Goal: Communication & Community: Participate in discussion

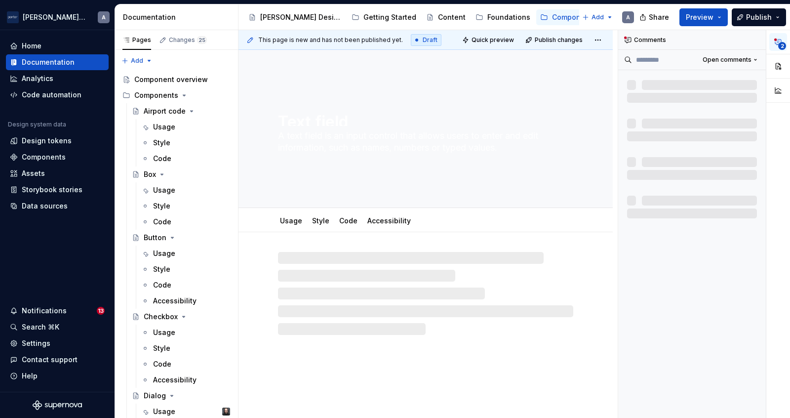
type textarea "*"
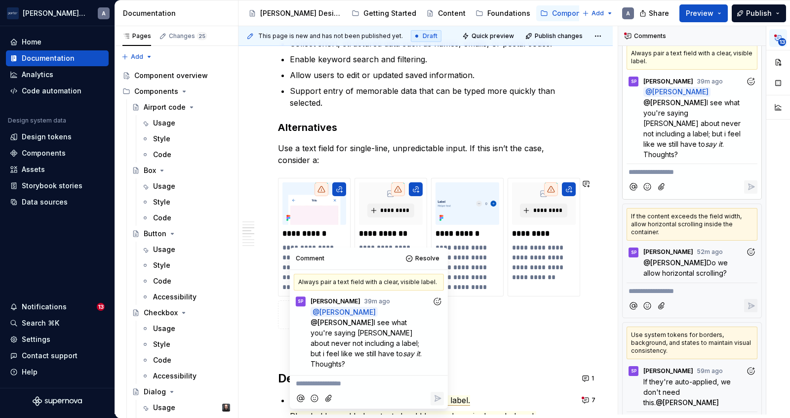
scroll to position [692, 0]
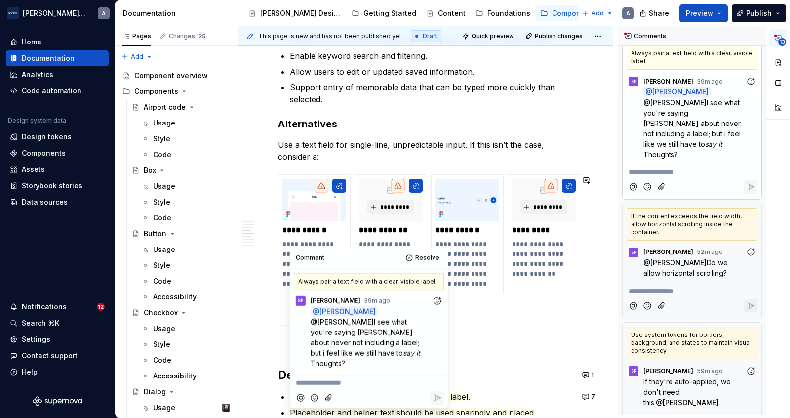
click at [510, 340] on p at bounding box center [425, 343] width 295 height 12
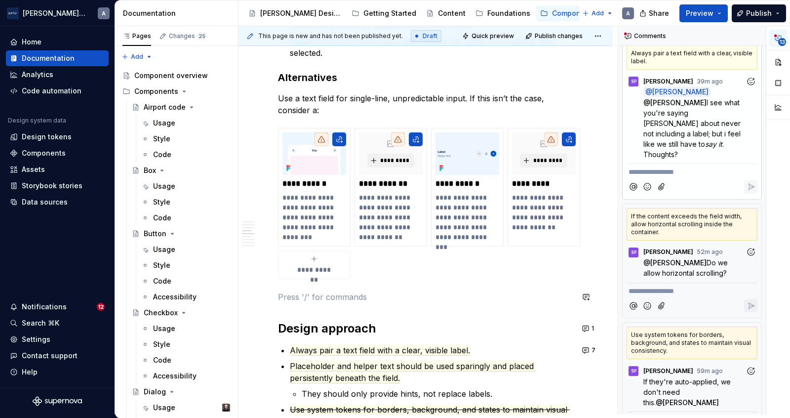
scroll to position [763, 0]
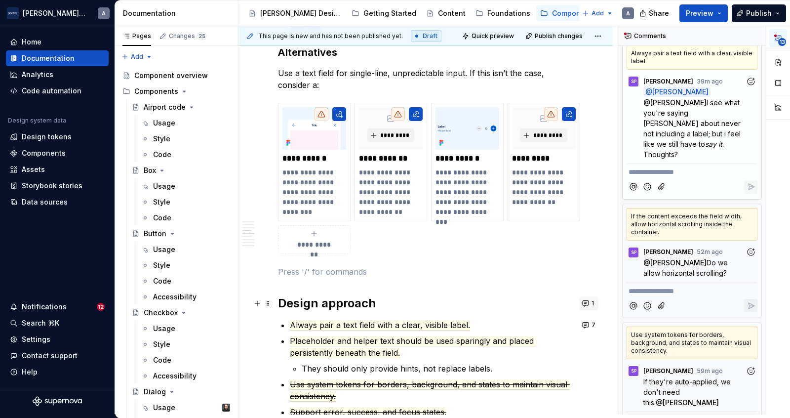
click at [586, 306] on button "1" at bounding box center [588, 303] width 19 height 14
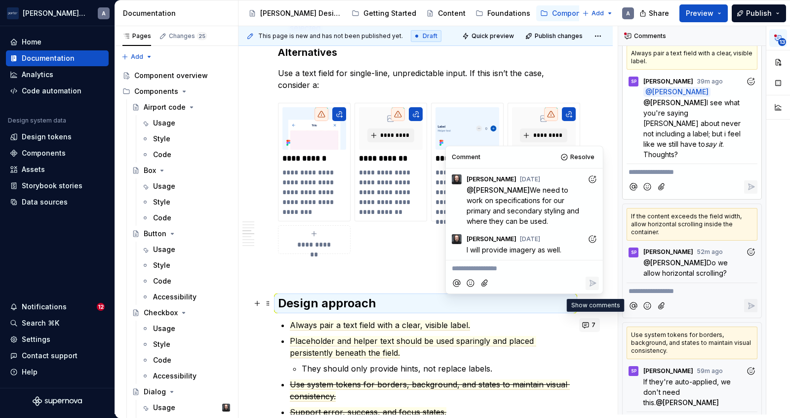
click at [589, 327] on button "7" at bounding box center [589, 325] width 21 height 14
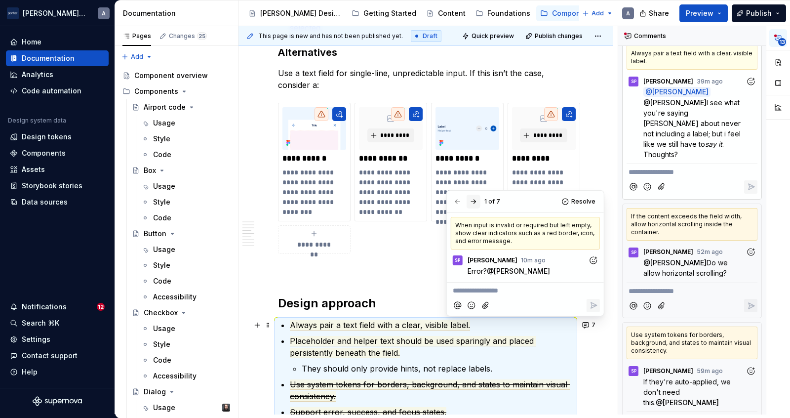
click at [472, 201] on button "button" at bounding box center [473, 201] width 14 height 14
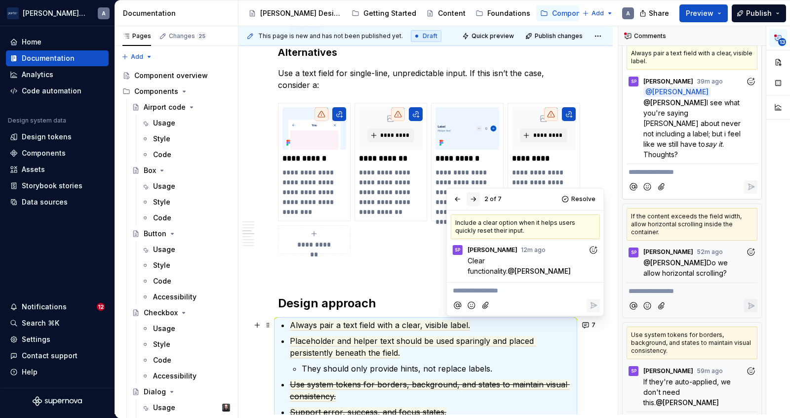
click at [472, 201] on button "button" at bounding box center [473, 199] width 14 height 14
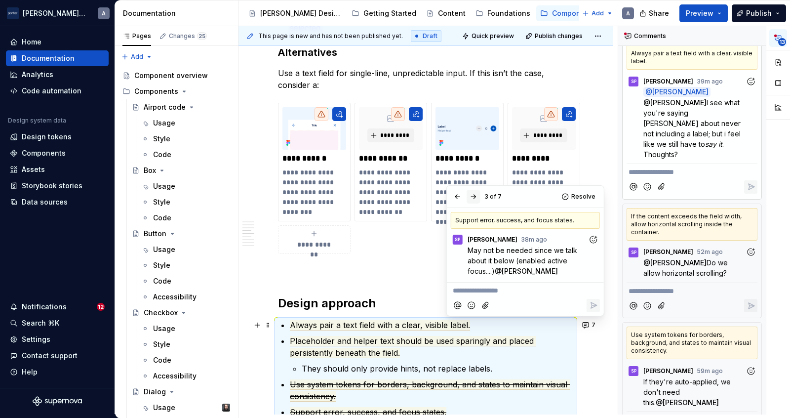
click at [472, 201] on button "button" at bounding box center [473, 197] width 14 height 14
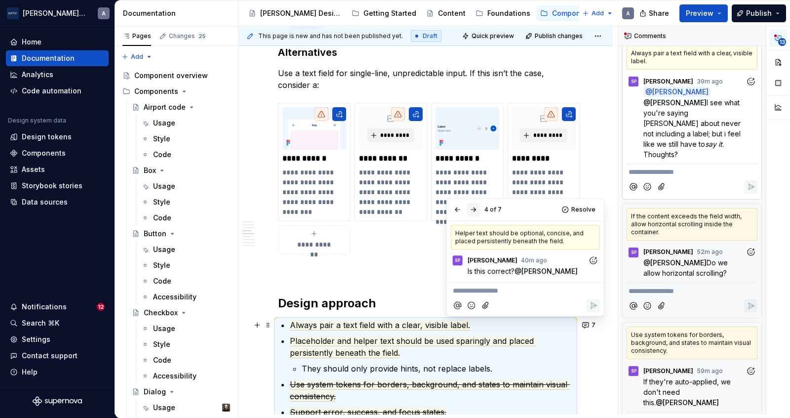
click at [472, 201] on div "4 of 7 Resolve" at bounding box center [525, 209] width 157 height 22
click at [471, 211] on button "button" at bounding box center [473, 209] width 14 height 14
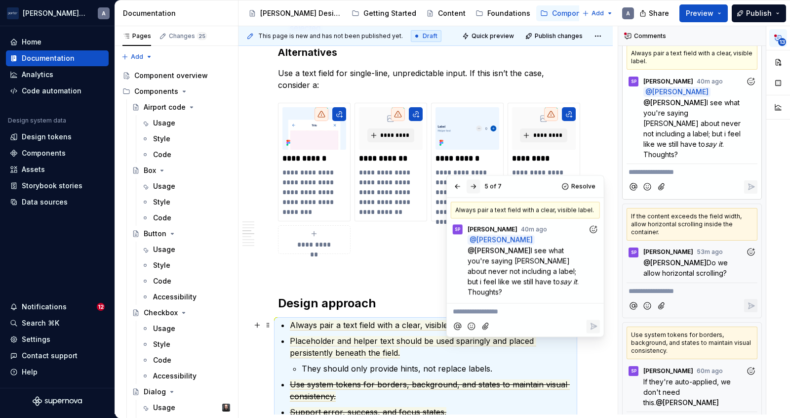
click at [476, 184] on button "button" at bounding box center [473, 186] width 14 height 14
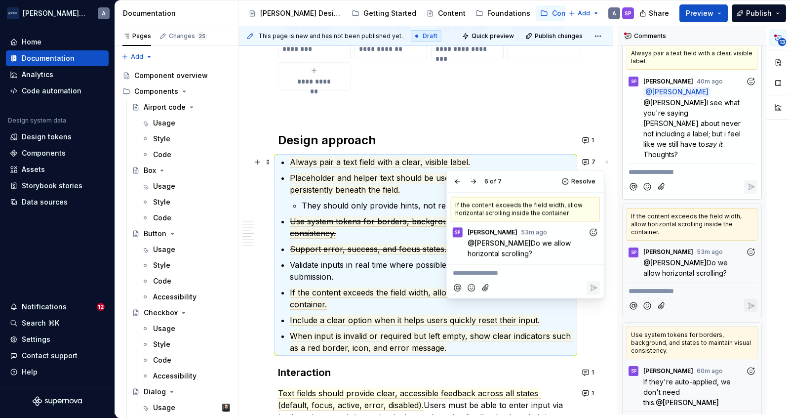
scroll to position [944, 0]
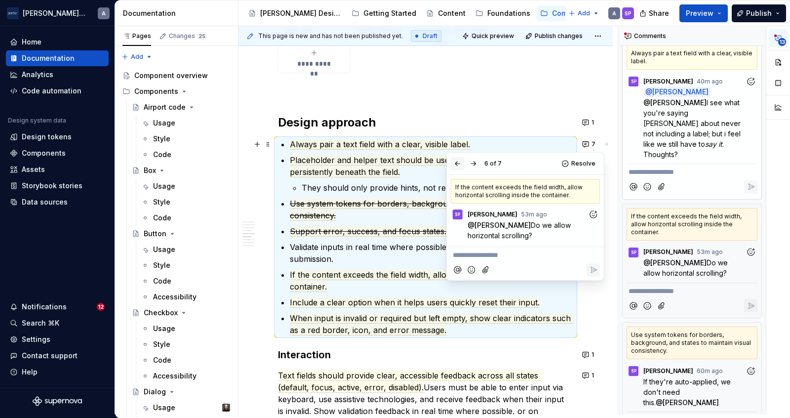
click at [463, 164] on button "button" at bounding box center [458, 163] width 14 height 14
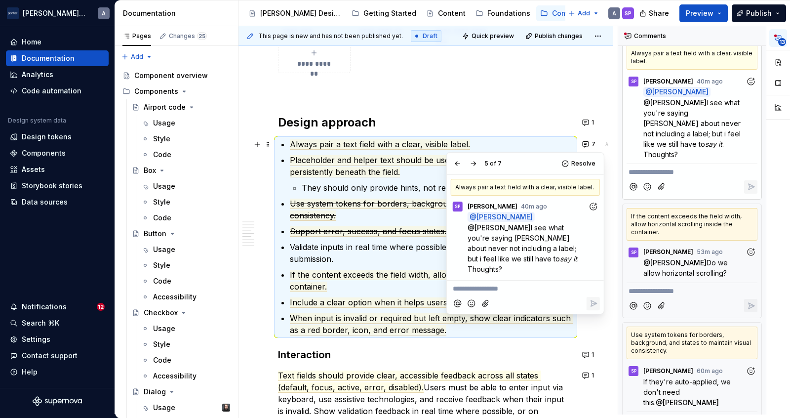
click at [508, 293] on div at bounding box center [525, 303] width 149 height 20
click at [507, 283] on p "**********" at bounding box center [525, 288] width 145 height 10
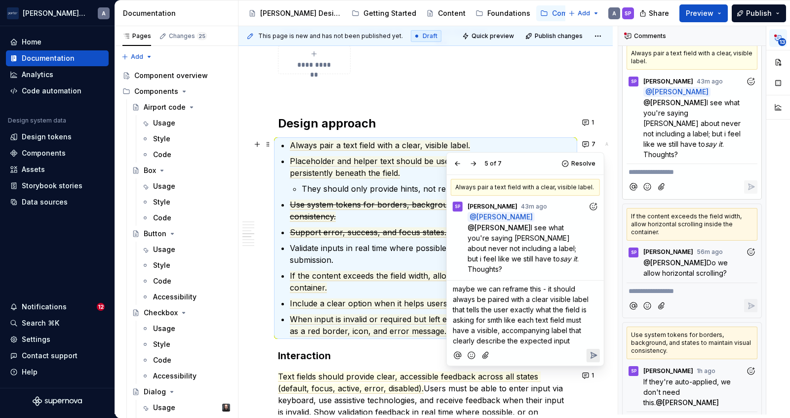
type textarea "*"
click at [518, 301] on span "maybe we can reframe this - it should always be paired with a clear visible lab…" at bounding box center [522, 314] width 138 height 60
click at [573, 313] on p "maybe we can reframe this - it should always be paired with a clear visible lab…" at bounding box center [525, 314] width 145 height 62
click at [576, 324] on p "maybe we can reframe this - it should always be paired with a clear visible lab…" at bounding box center [525, 314] width 145 height 62
click at [592, 360] on icon "Reply" at bounding box center [593, 365] width 10 height 10
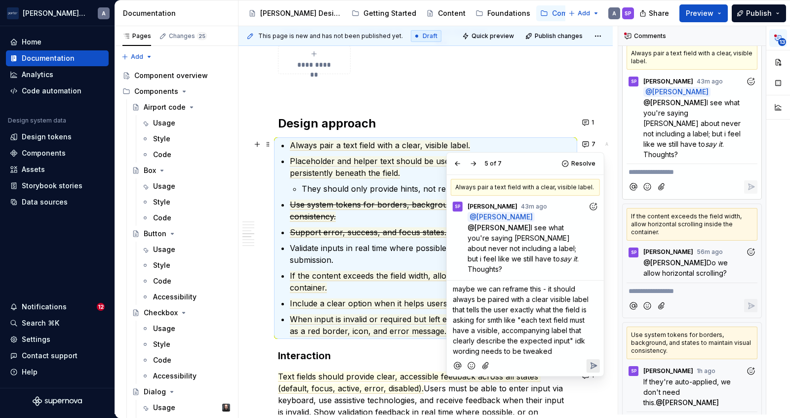
scroll to position [16, 0]
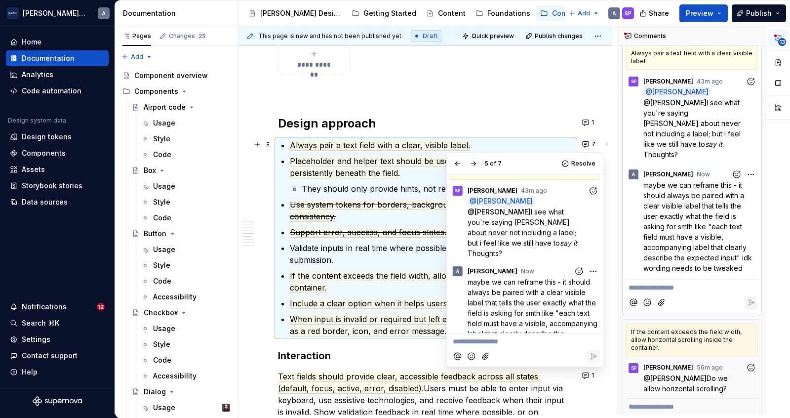
click at [352, 255] on p "Validate inputs in real time where possible; otherwise, validate on submission." at bounding box center [431, 254] width 283 height 24
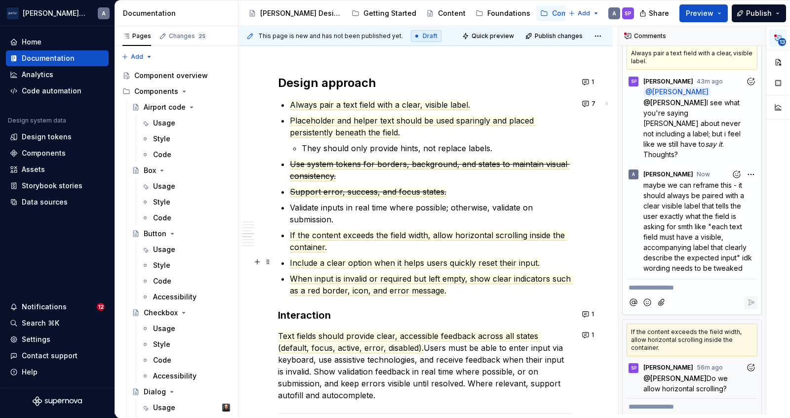
scroll to position [986, 0]
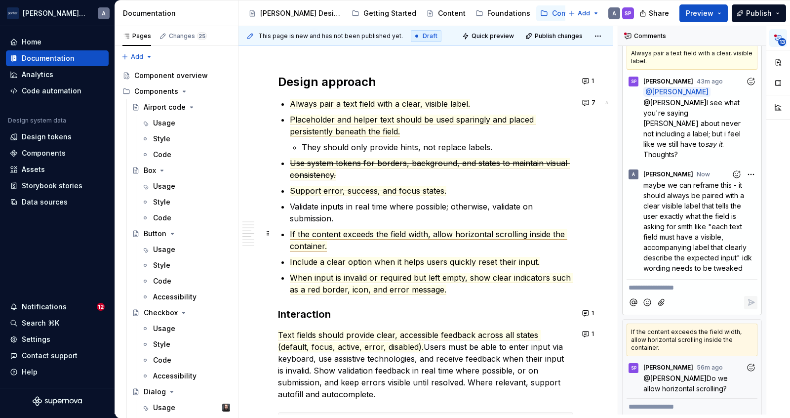
click at [340, 236] on span "If the content exceeds the field width, allow horizontal scrolling inside the c…" at bounding box center [428, 240] width 277 height 22
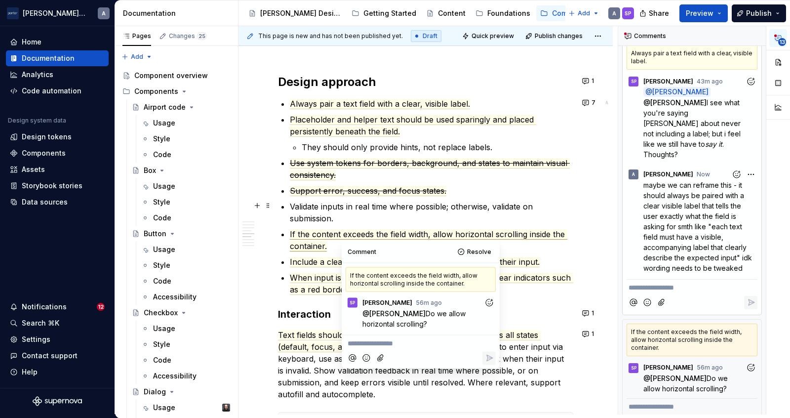
click at [448, 208] on p "Validate inputs in real time where possible; otherwise, validate on submission." at bounding box center [431, 212] width 283 height 24
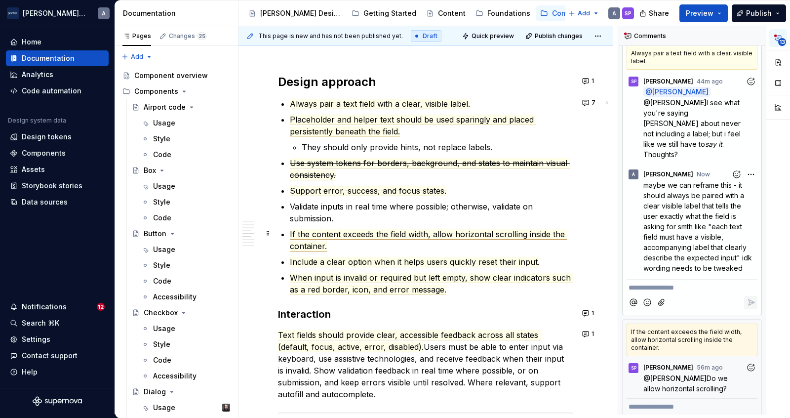
click at [387, 233] on span "If the content exceeds the field width, allow horizontal scrolling inside the c…" at bounding box center [428, 240] width 277 height 22
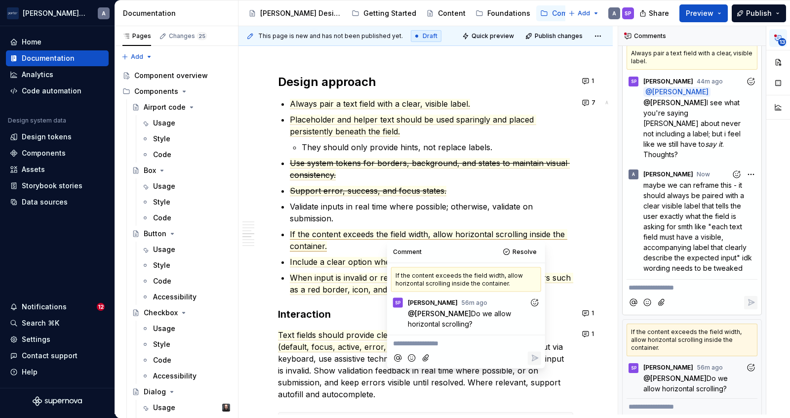
click at [430, 342] on p "**********" at bounding box center [466, 343] width 146 height 10
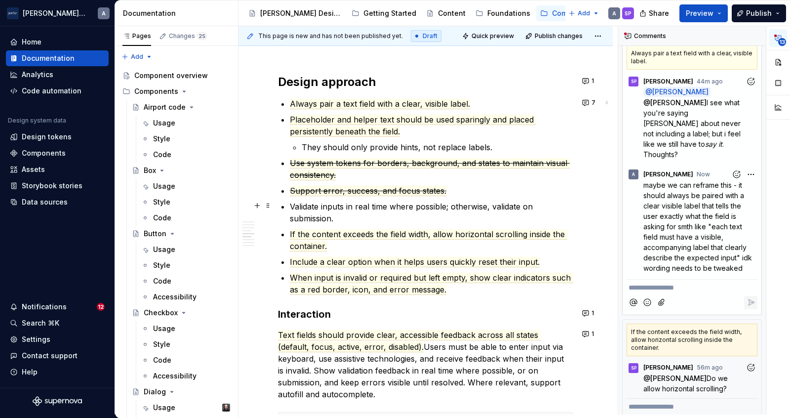
click at [434, 210] on p "Validate inputs in real time where possible; otherwise, validate on submission." at bounding box center [431, 212] width 283 height 24
click at [412, 230] on span "If the content exceeds the field width, allow horizontal scrolling inside the c…" at bounding box center [428, 240] width 277 height 22
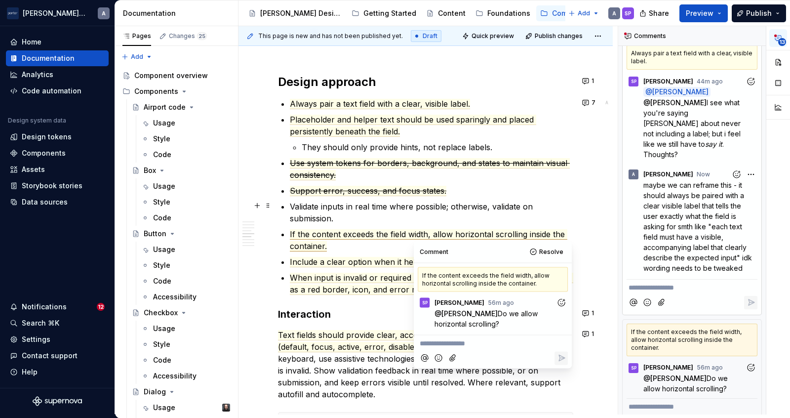
click at [400, 218] on p "Validate inputs in real time where possible; otherwise, validate on submission." at bounding box center [431, 212] width 283 height 24
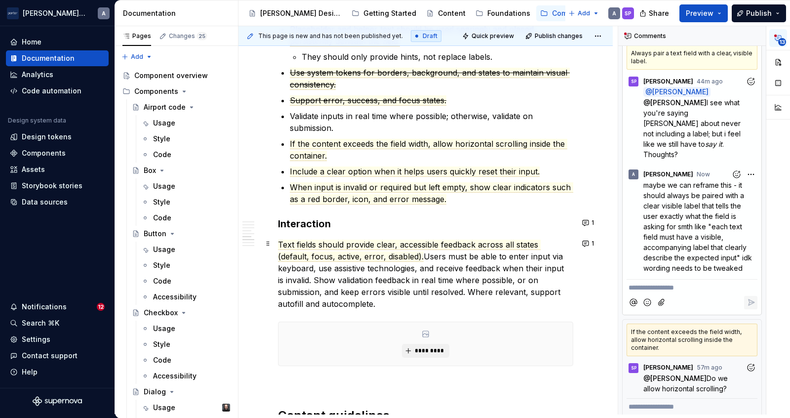
scroll to position [1079, 0]
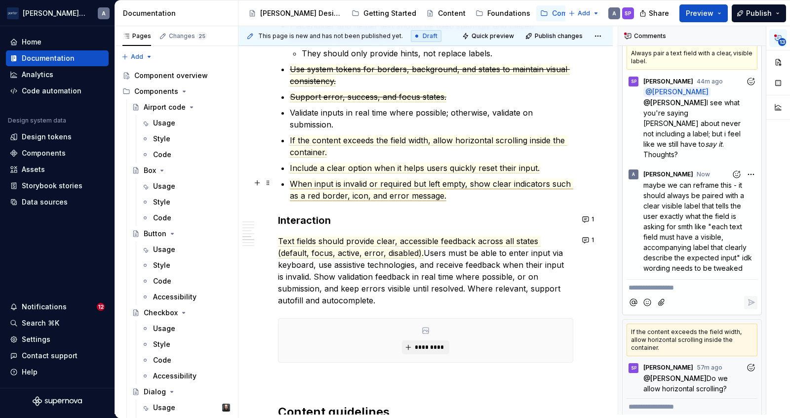
click at [382, 180] on span "When input is invalid or required but left empty, show clear indicators such as…" at bounding box center [431, 190] width 283 height 22
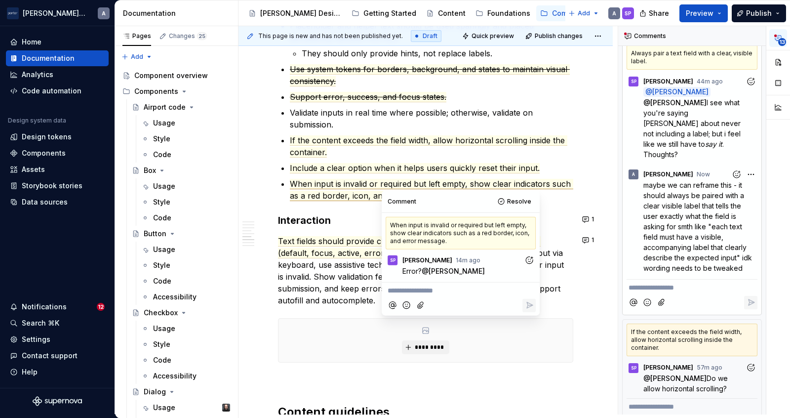
click at [369, 190] on span "When input is invalid or required but left empty, show clear indicators such as…" at bounding box center [431, 190] width 283 height 22
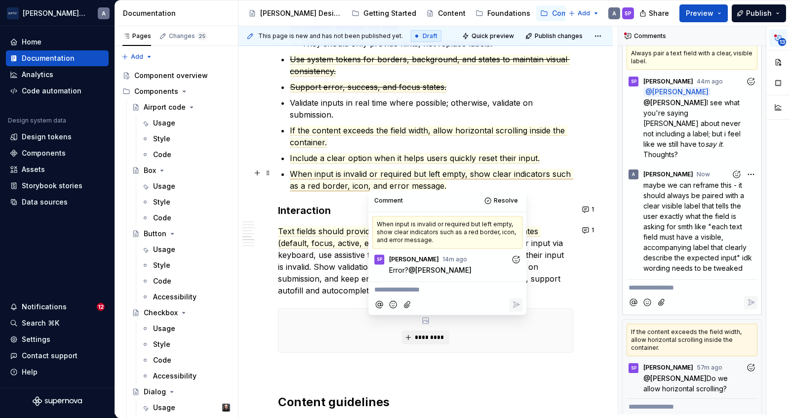
scroll to position [1106, 0]
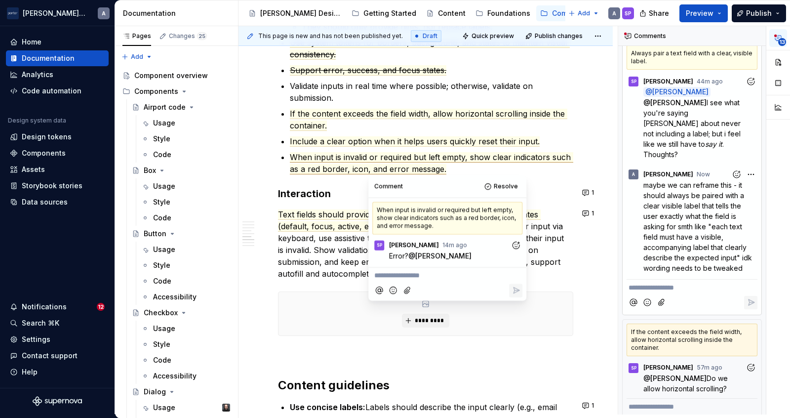
click at [334, 240] on p "Text fields should provide clear, accessible feedback across all states (defaul…" at bounding box center [425, 243] width 295 height 71
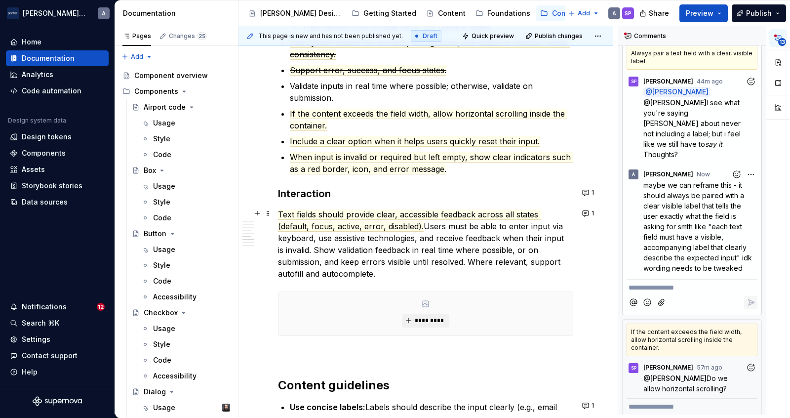
scroll to position [1113, 0]
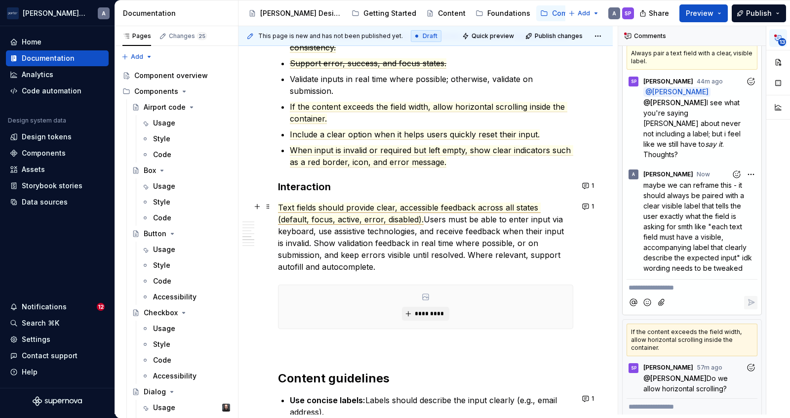
click at [344, 217] on span "Text fields should provide clear, accessible feedback across all states (defaul…" at bounding box center [409, 213] width 263 height 22
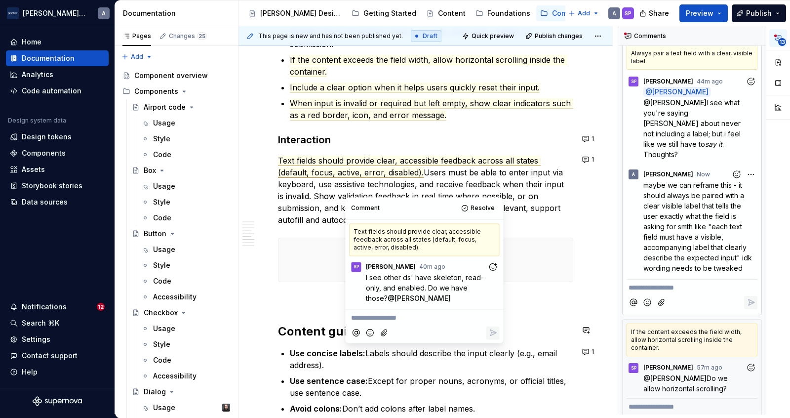
scroll to position [1139, 0]
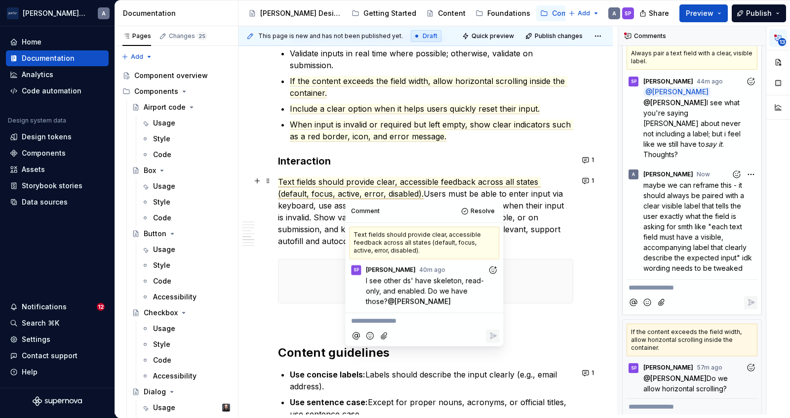
click at [546, 198] on p "Text fields should provide clear, accessible feedback across all states (defaul…" at bounding box center [425, 211] width 295 height 71
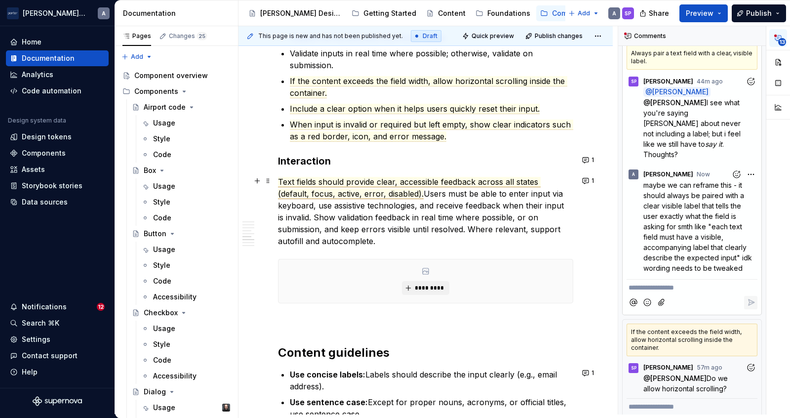
click at [452, 177] on span "Text fields should provide clear, accessible feedback across all states (defaul…" at bounding box center [409, 188] width 263 height 22
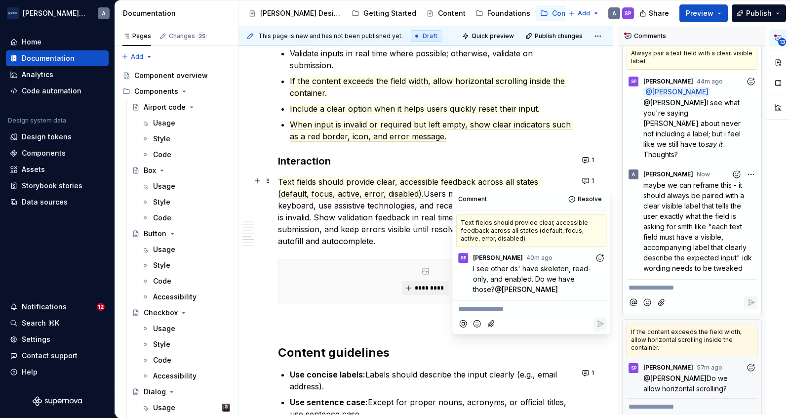
click at [427, 216] on p "Text fields should provide clear, accessible feedback across all states (defaul…" at bounding box center [425, 211] width 295 height 71
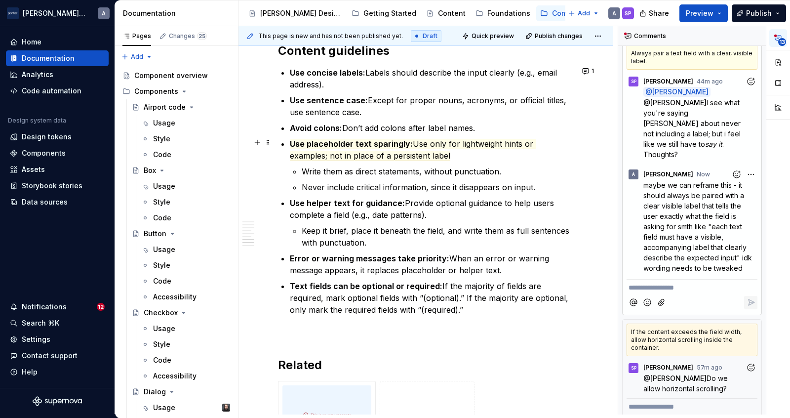
scroll to position [1563, 0]
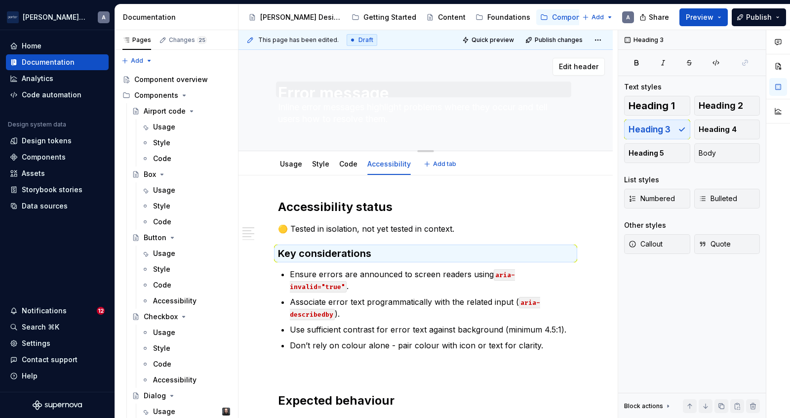
scroll to position [353, 0]
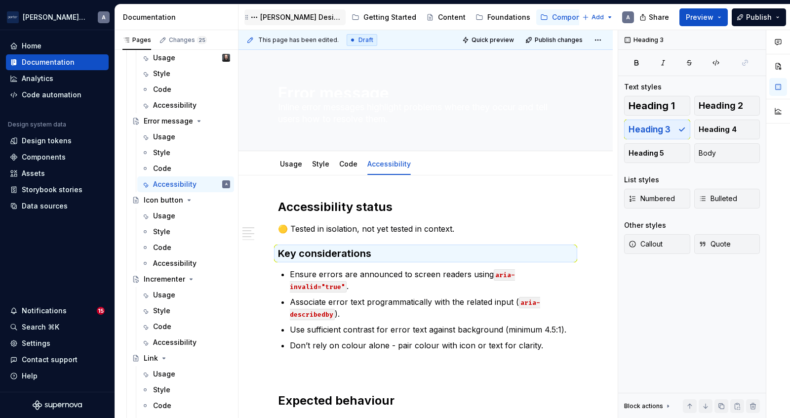
type textarea "*"
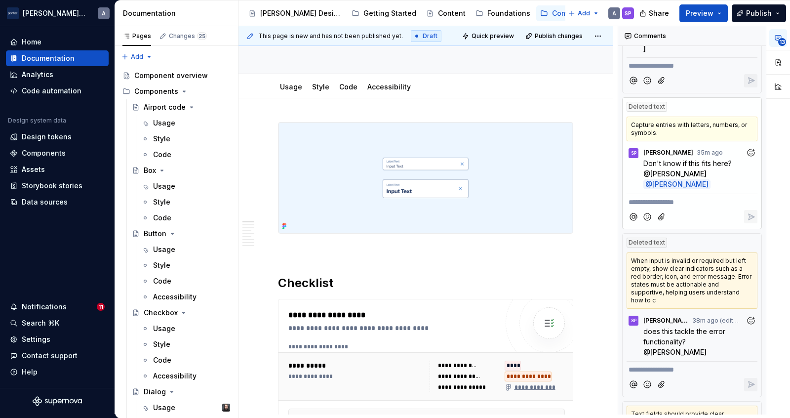
scroll to position [348, 0]
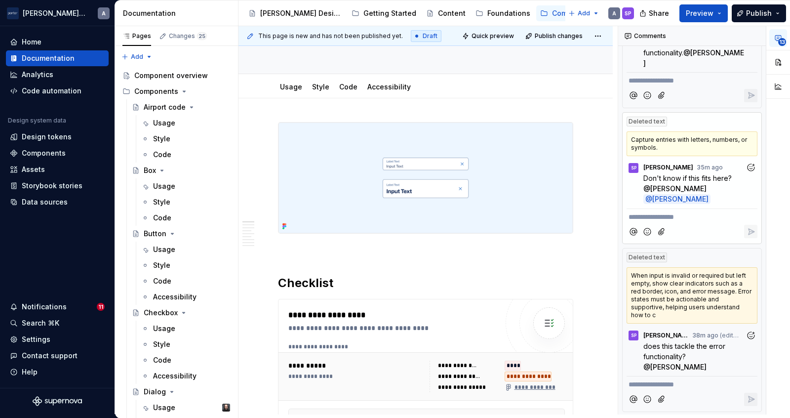
click at [681, 131] on div "Capture entries with letters, numbers, or symbols." at bounding box center [691, 143] width 131 height 25
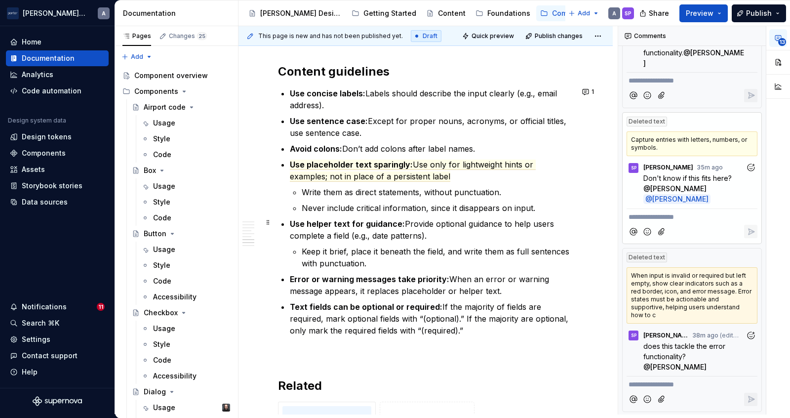
scroll to position [1414, 0]
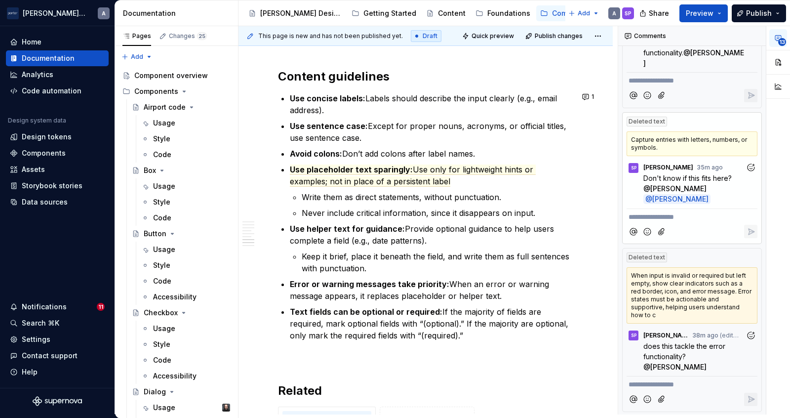
click at [683, 131] on div "Capture entries with letters, numbers, or symbols." at bounding box center [691, 143] width 131 height 25
click at [648, 116] on div "Deleted text" at bounding box center [646, 121] width 40 height 10
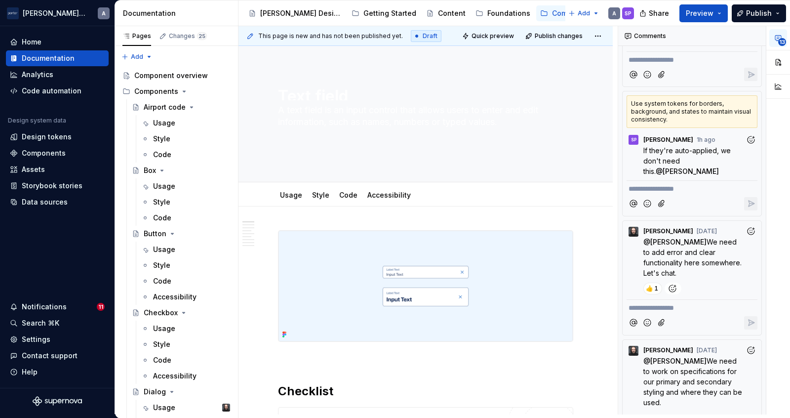
scroll to position [0, 0]
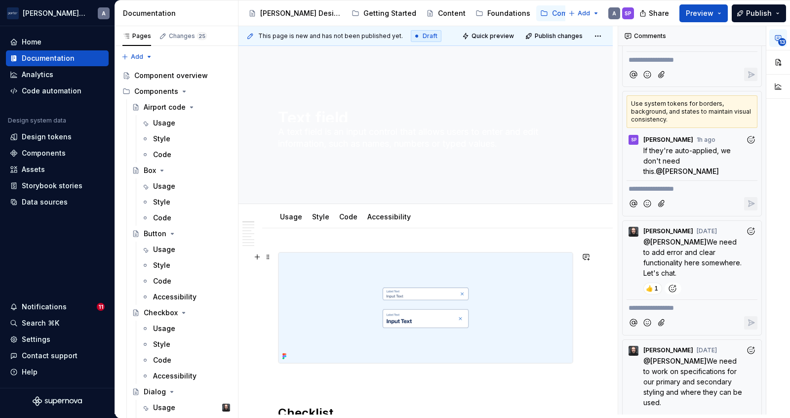
type textarea "*"
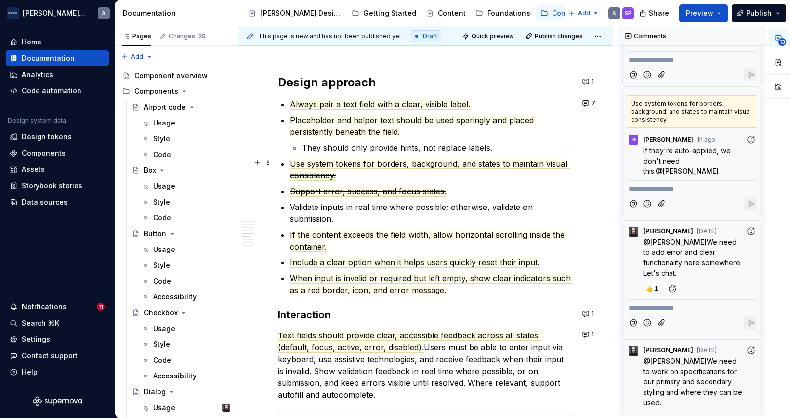
scroll to position [985, 0]
click at [391, 129] on span "Placeholder and helper text should be used sparingly and placed persistently be…" at bounding box center [413, 126] width 246 height 22
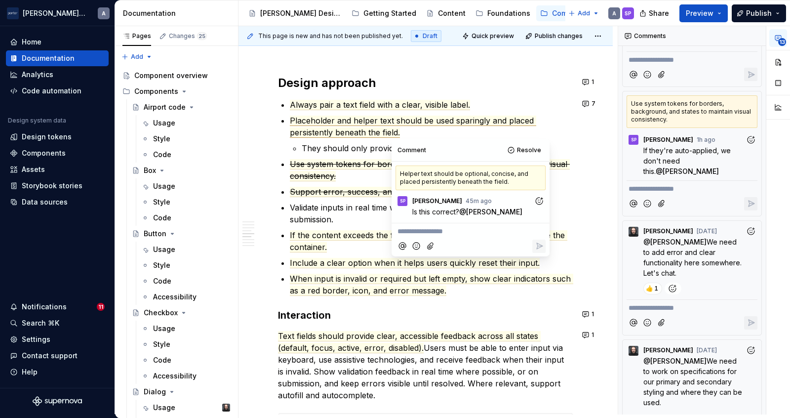
click at [428, 235] on p "**********" at bounding box center [470, 231] width 146 height 10
type textarea "*"
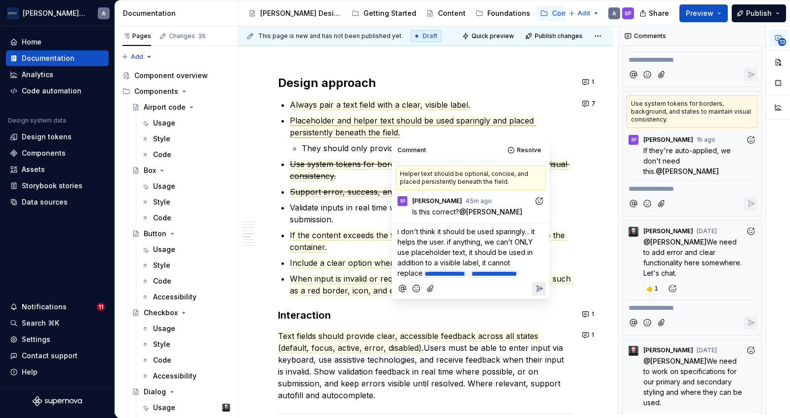
click at [537, 286] on icon "Reply" at bounding box center [539, 288] width 6 height 6
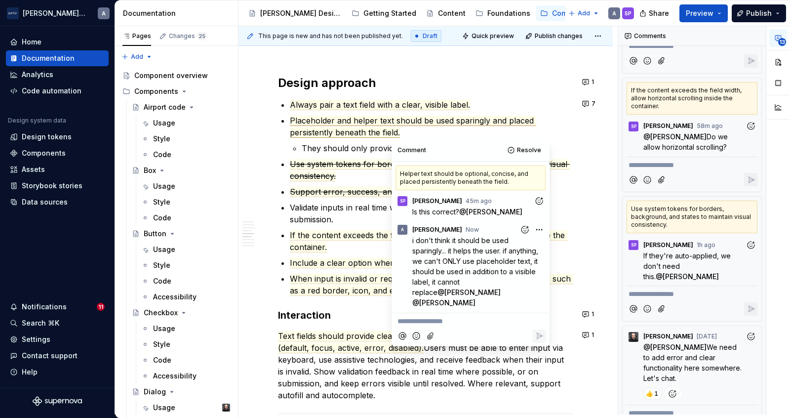
scroll to position [1538, 0]
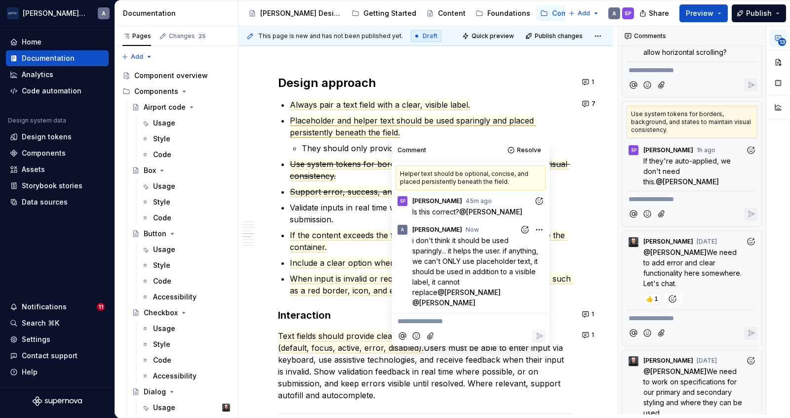
click at [351, 166] on span "Use system tokens for borders, background, and states to maintain visual consis…" at bounding box center [430, 170] width 280 height 22
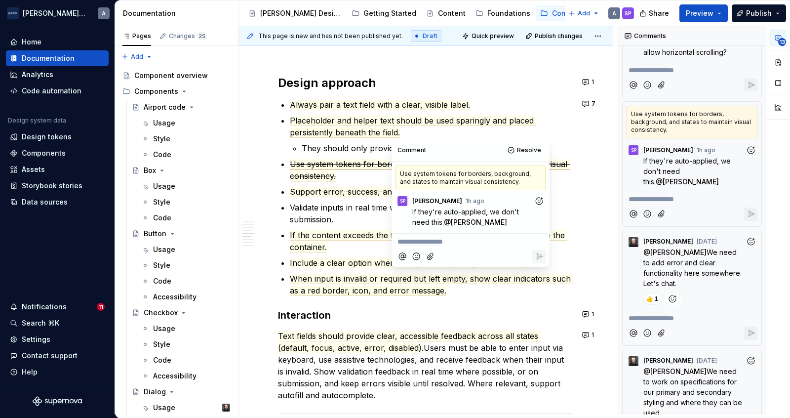
click at [349, 196] on ul "Always pair a text field with a clear, visible label. Placeholder and helper te…" at bounding box center [431, 197] width 283 height 197
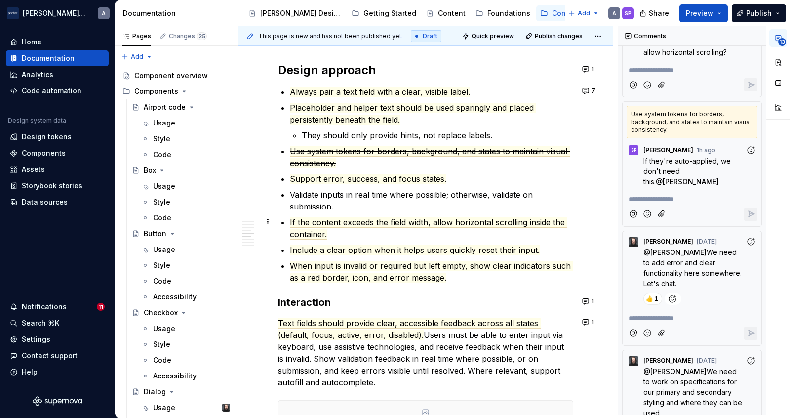
scroll to position [998, 0]
click at [369, 198] on p "Validate inputs in real time where possible; otherwise, validate on submission." at bounding box center [431, 200] width 283 height 24
click at [335, 194] on p "Validate inputs in real time where possible; otherwise, validate on submission." at bounding box center [431, 200] width 283 height 24
click at [319, 194] on p "Validate inputs in real time where possible; otherwise, validate on submission." at bounding box center [431, 200] width 283 height 24
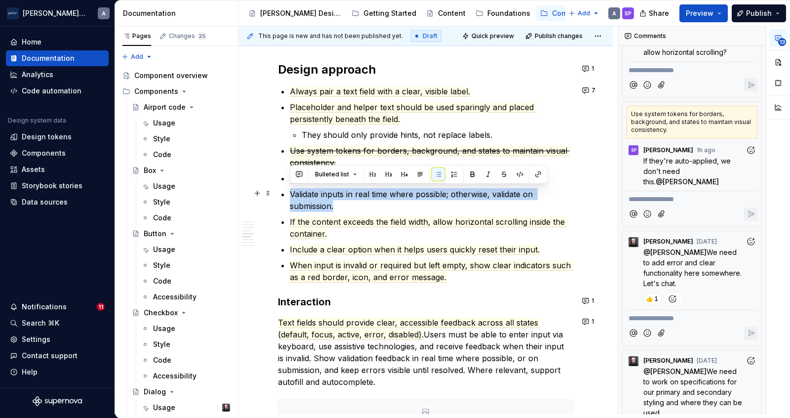
drag, startPoint x: 290, startPoint y: 189, endPoint x: 350, endPoint y: 203, distance: 62.3
click at [350, 203] on p "Validate inputs in real time where possible; otherwise, validate on submission." at bounding box center [431, 200] width 283 height 24
click at [300, 171] on button "button" at bounding box center [299, 174] width 14 height 14
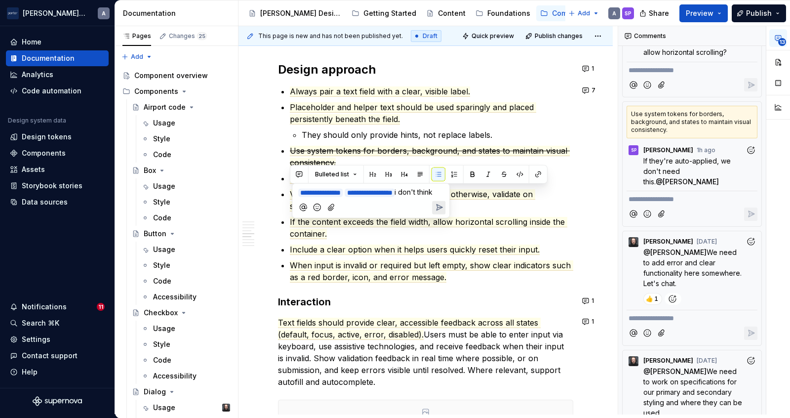
type textarea "*"
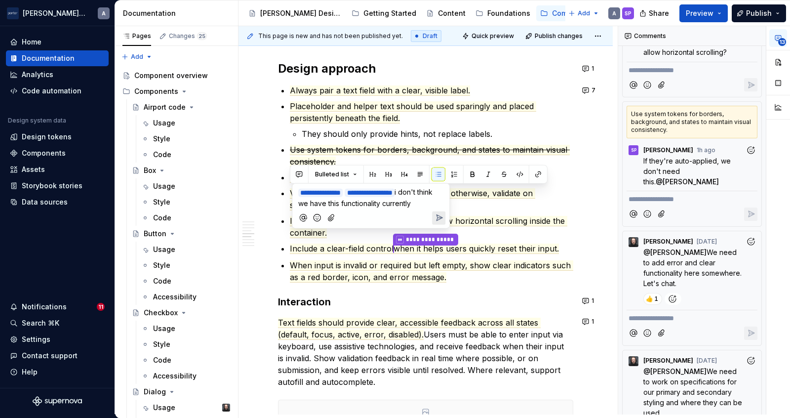
click at [364, 201] on span "i don't think we have this functionality currently" at bounding box center [366, 198] width 136 height 20
click at [361, 203] on span "i don't think we have this functionality currently" at bounding box center [366, 198] width 136 height 20
click at [437, 227] on icon "Send" at bounding box center [439, 228] width 6 height 6
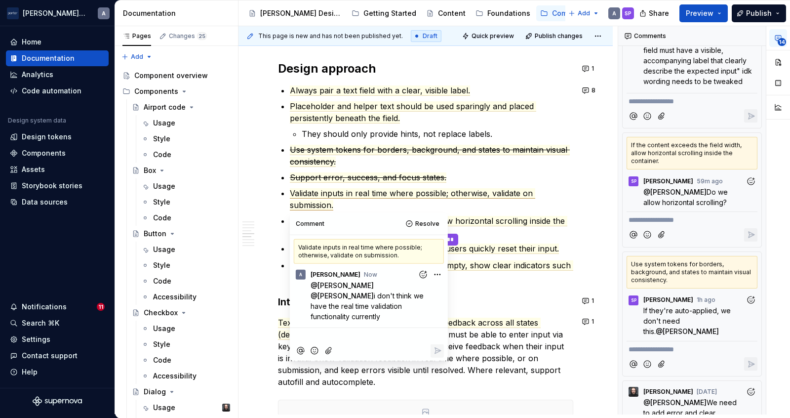
scroll to position [1669, 0]
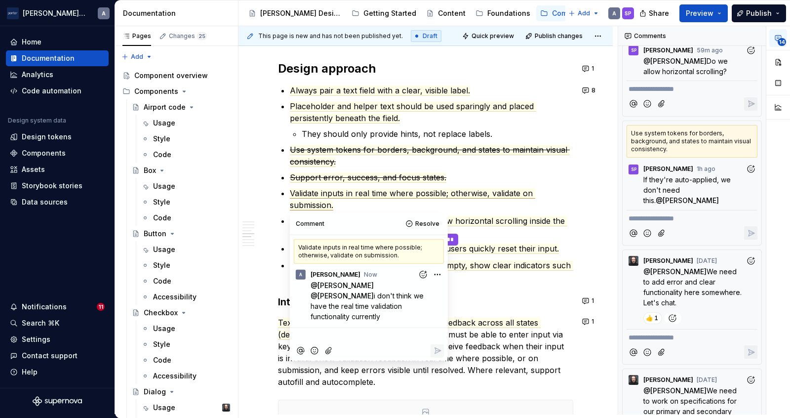
click at [490, 281] on div "**********" at bounding box center [425, 160] width 295 height 1812
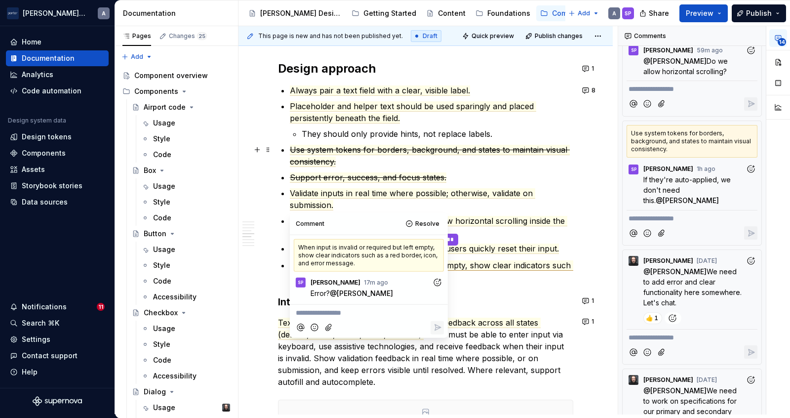
click at [453, 166] on ul "**********" at bounding box center [431, 183] width 283 height 198
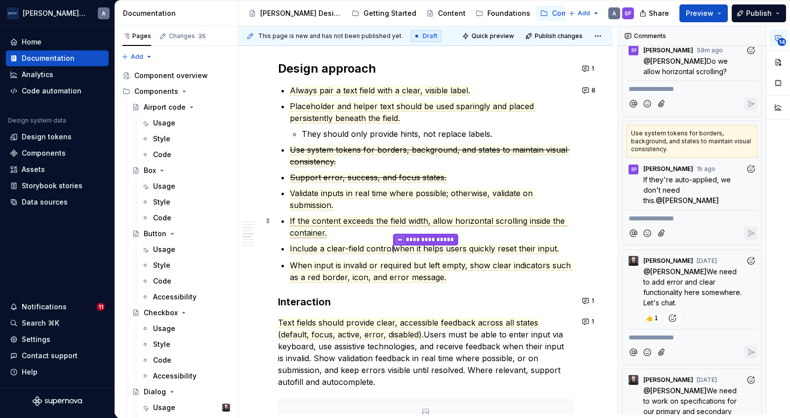
click at [552, 217] on span "If the content exceeds the field width, allow horizontal scrolling inside the c…" at bounding box center [428, 227] width 277 height 22
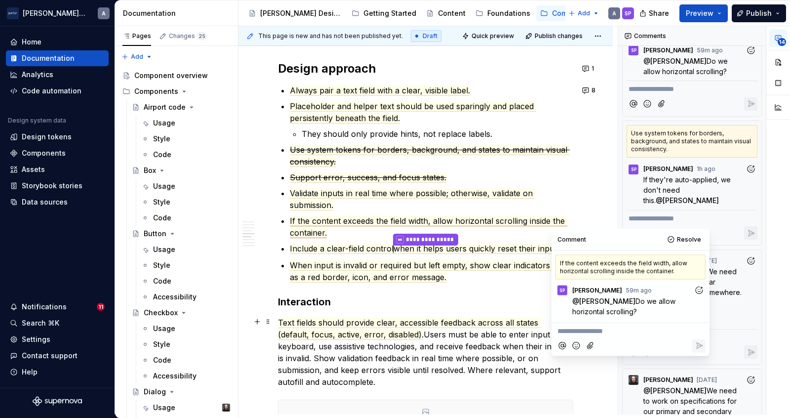
click at [386, 368] on p "Text fields should provide clear, accessible feedback across all states (defaul…" at bounding box center [425, 351] width 295 height 71
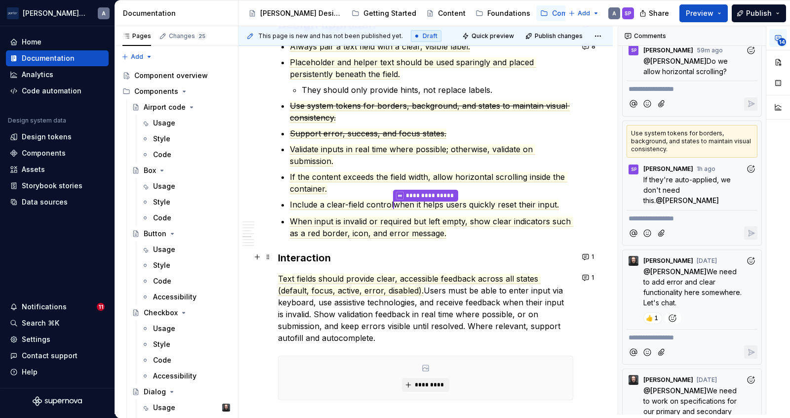
scroll to position [1039, 0]
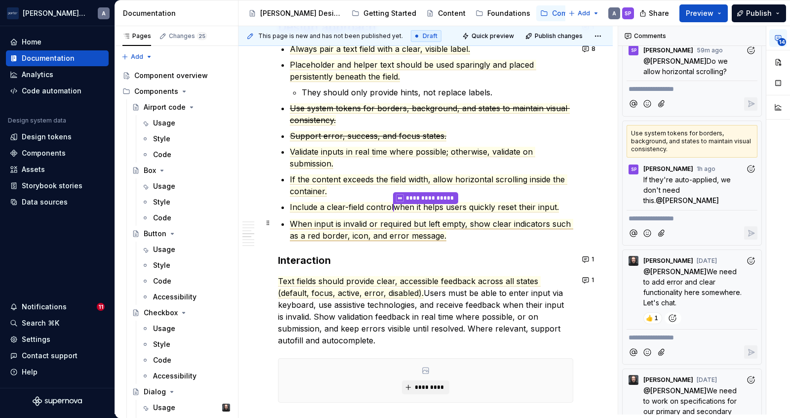
click at [384, 234] on span "When input is invalid or required but left empty, show clear indicators such as…" at bounding box center [431, 230] width 283 height 22
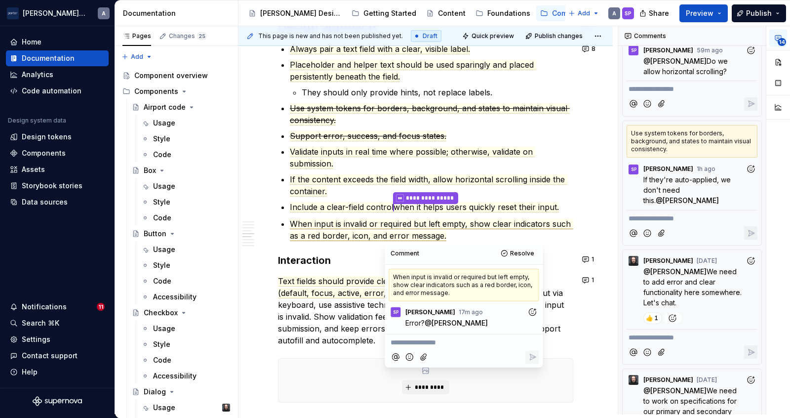
click at [449, 345] on p "**********" at bounding box center [463, 342] width 146 height 10
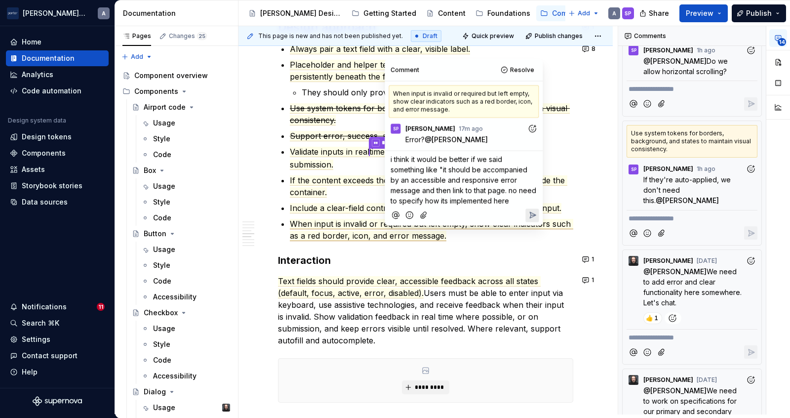
click at [532, 217] on icon "Reply" at bounding box center [532, 215] width 10 height 10
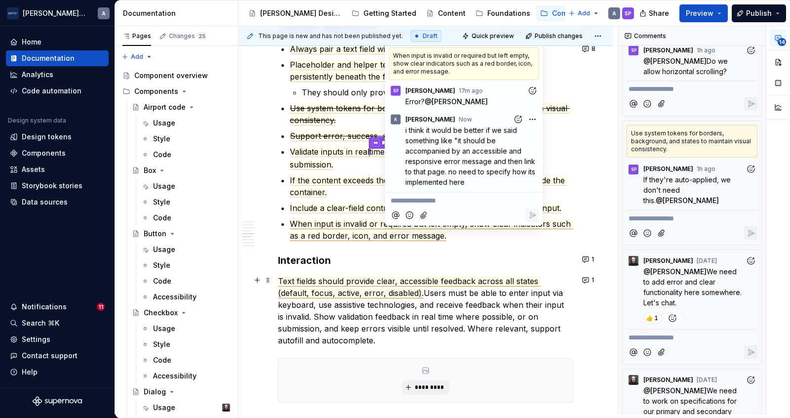
click at [530, 289] on p "Text fields should provide clear, accessible feedback across all states (defaul…" at bounding box center [425, 310] width 295 height 71
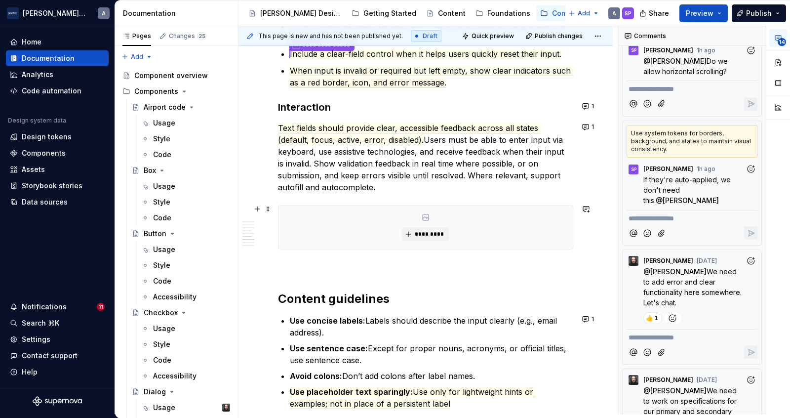
scroll to position [1193, 0]
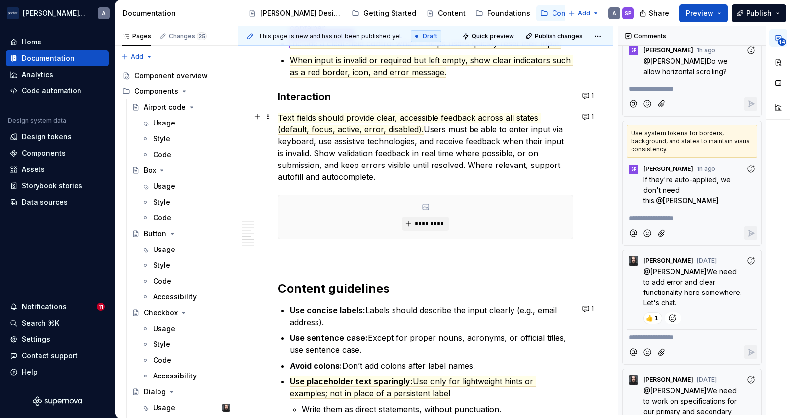
click at [322, 154] on p "Text fields should provide clear, accessible feedback across all states (defaul…" at bounding box center [425, 147] width 295 height 71
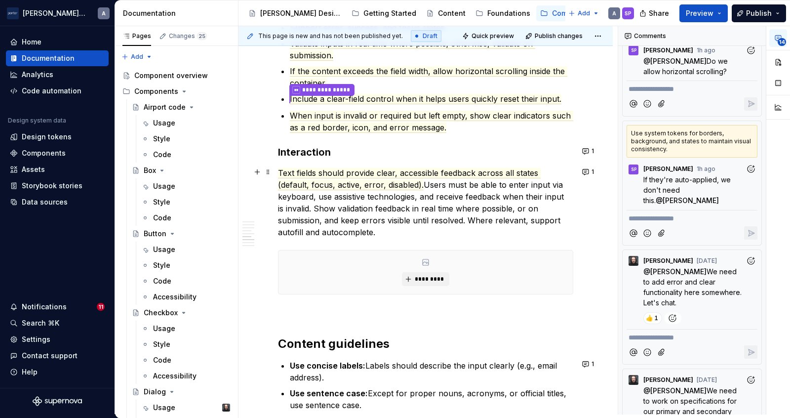
scroll to position [1139, 0]
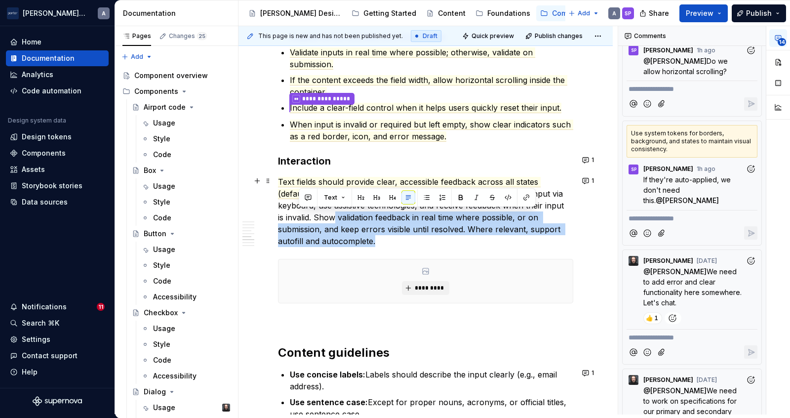
drag, startPoint x: 335, startPoint y: 240, endPoint x: 297, endPoint y: 215, distance: 45.9
click at [297, 215] on p "Text fields should provide clear, accessible feedback across all states (defaul…" at bounding box center [425, 211] width 295 height 71
click at [330, 226] on p "Text fields should provide clear, accessible feedback across all states (defaul…" at bounding box center [425, 211] width 295 height 71
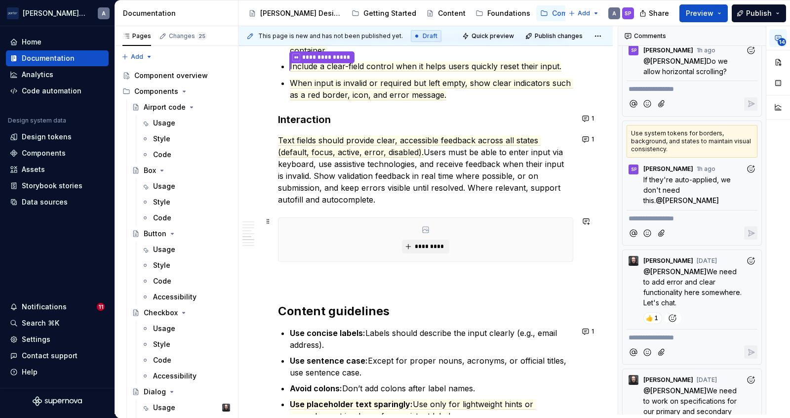
scroll to position [1179, 0]
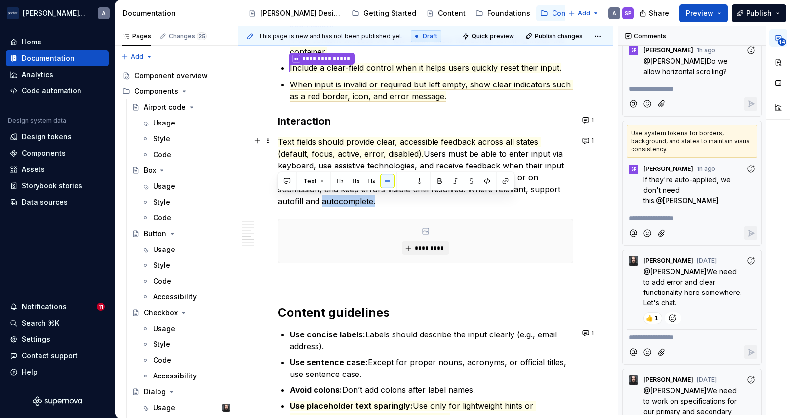
drag, startPoint x: 333, startPoint y: 200, endPoint x: 277, endPoint y: 199, distance: 56.3
click at [277, 199] on div "**********" at bounding box center [425, 35] width 374 height 1973
click at [282, 185] on button "button" at bounding box center [287, 181] width 14 height 14
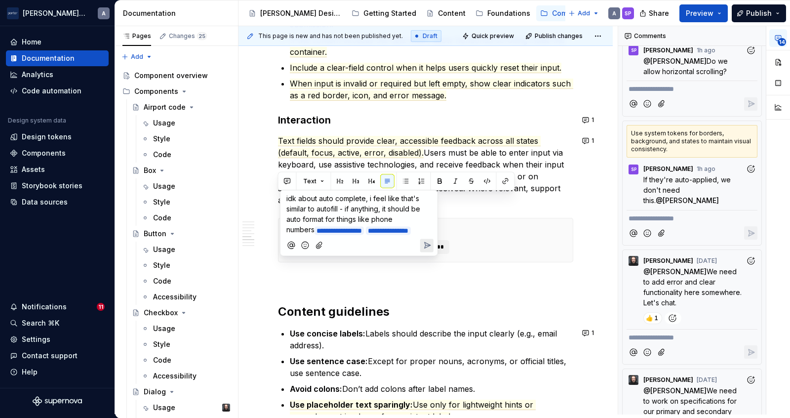
click at [421, 239] on button "Send" at bounding box center [426, 244] width 13 height 13
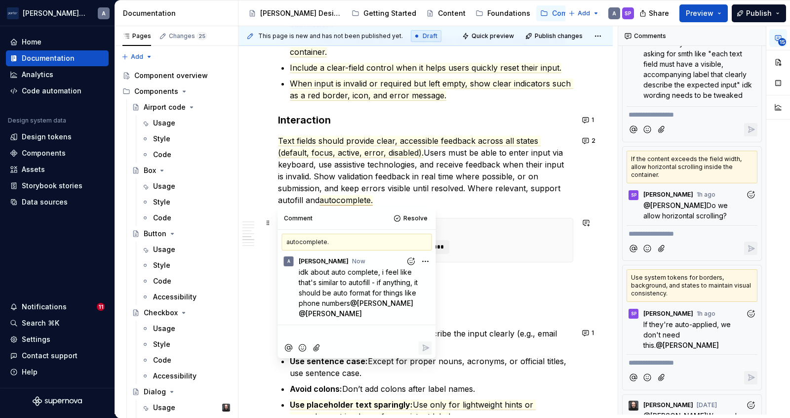
scroll to position [1906, 0]
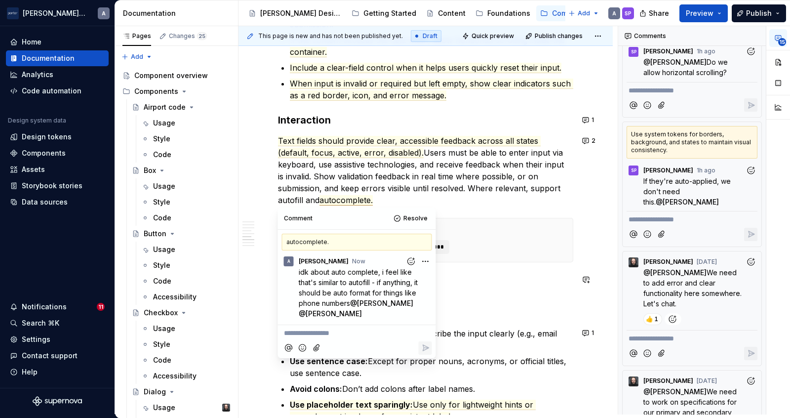
click at [527, 305] on h2 "Content guidelines" at bounding box center [425, 312] width 295 height 16
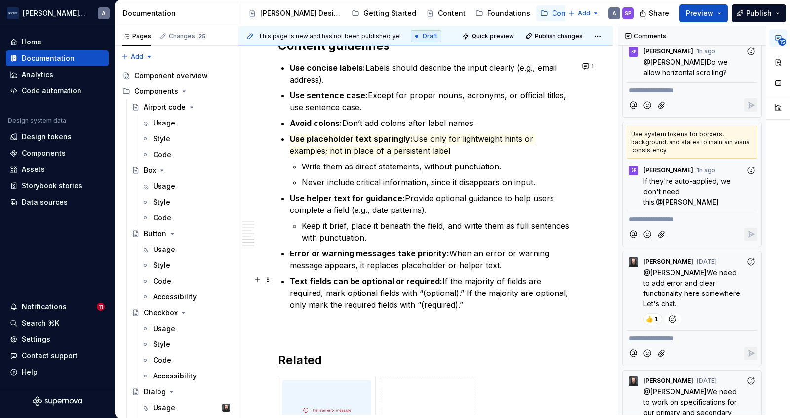
scroll to position [1446, 0]
click at [359, 140] on span "Use placeholder text sparingly:" at bounding box center [351, 138] width 123 height 10
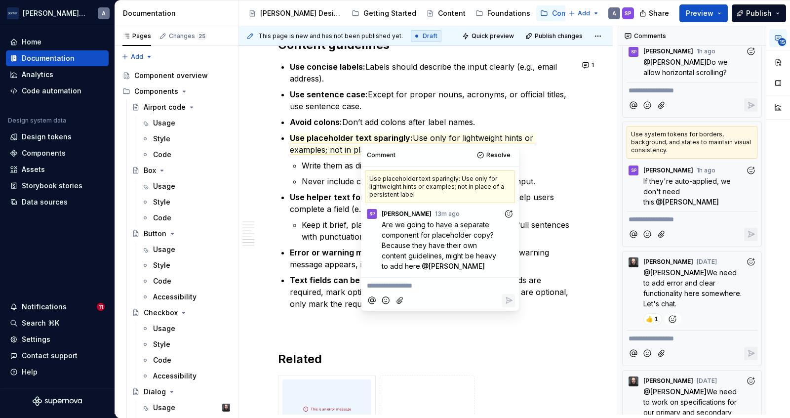
click at [339, 219] on p "Keep it brief, place it beneath the field, and write them as full sentences wit…" at bounding box center [437, 231] width 271 height 24
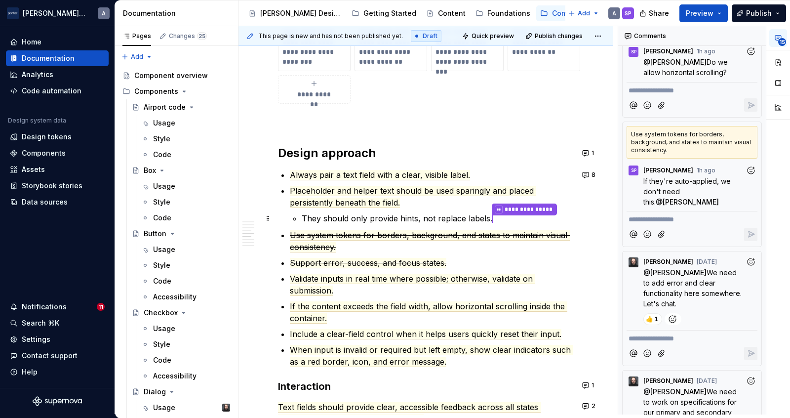
scroll to position [912, 0]
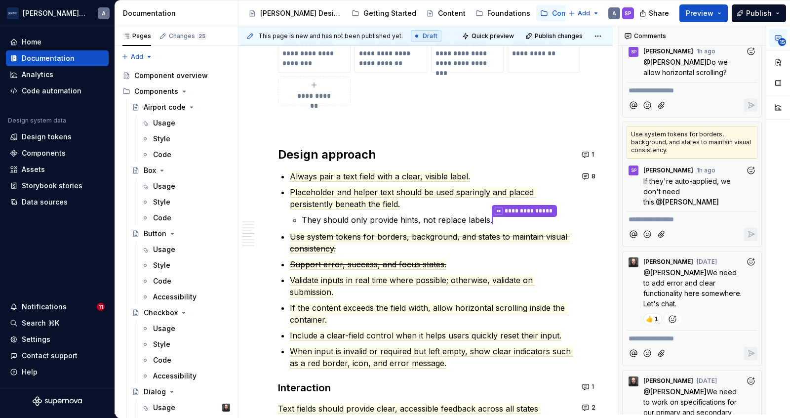
type textarea "*"
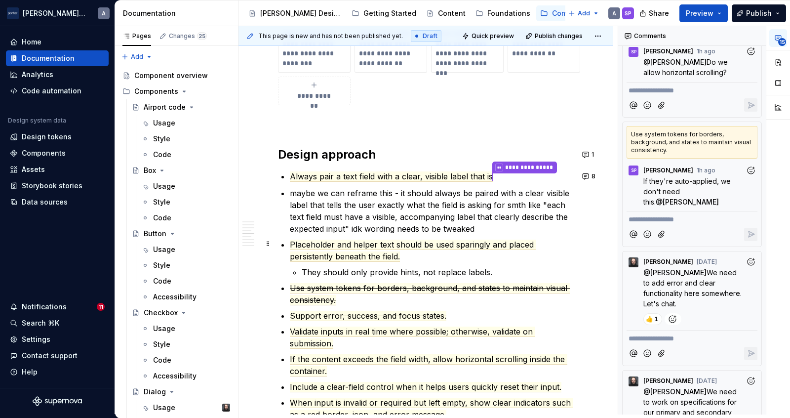
click at [427, 252] on p "Placeholder and helper text should be used sparingly and placed persistently be…" at bounding box center [431, 250] width 283 height 24
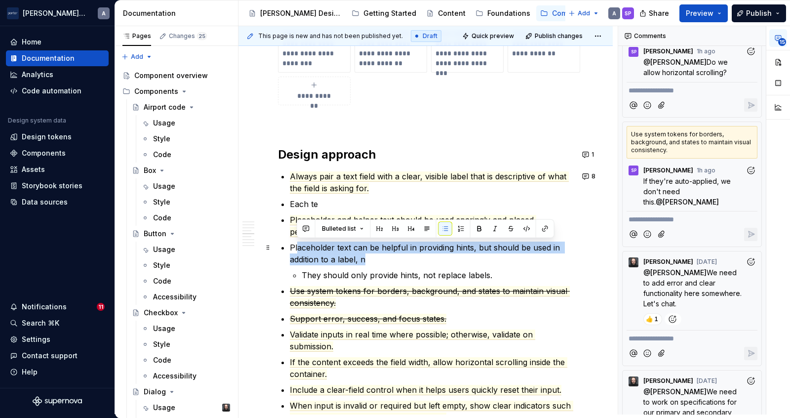
drag, startPoint x: 345, startPoint y: 261, endPoint x: 296, endPoint y: 245, distance: 51.3
click at [296, 245] on p "Placeholder text can be helpful in providing hints, but should be used in addit…" at bounding box center [431, 253] width 283 height 24
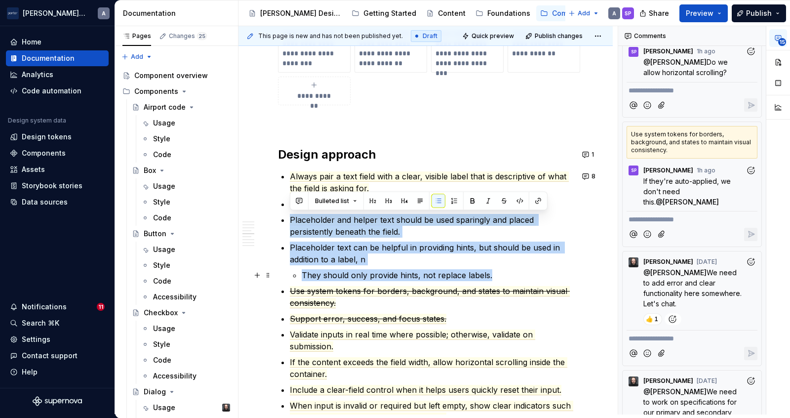
drag, startPoint x: 286, startPoint y: 216, endPoint x: 497, endPoint y: 270, distance: 217.6
click at [497, 270] on div "**********" at bounding box center [425, 273] width 295 height 1866
copy ul "Placeholder and helper text should be used sparingly and placed persistently be…"
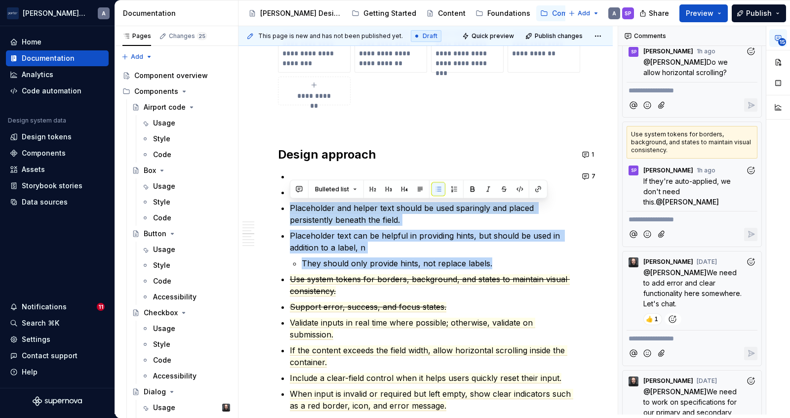
type textarea "*"
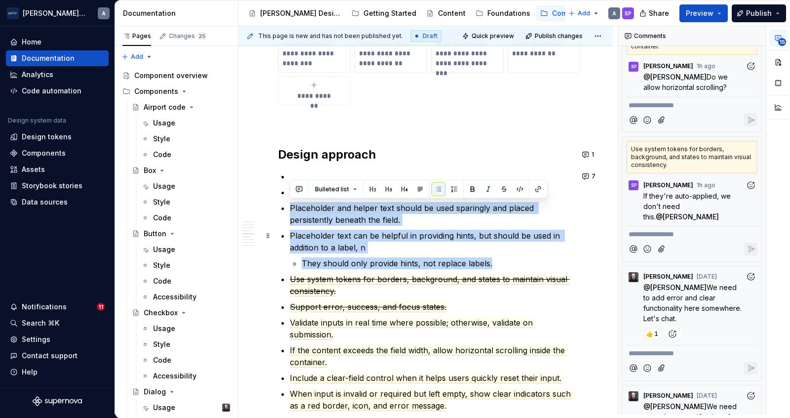
scroll to position [1921, 0]
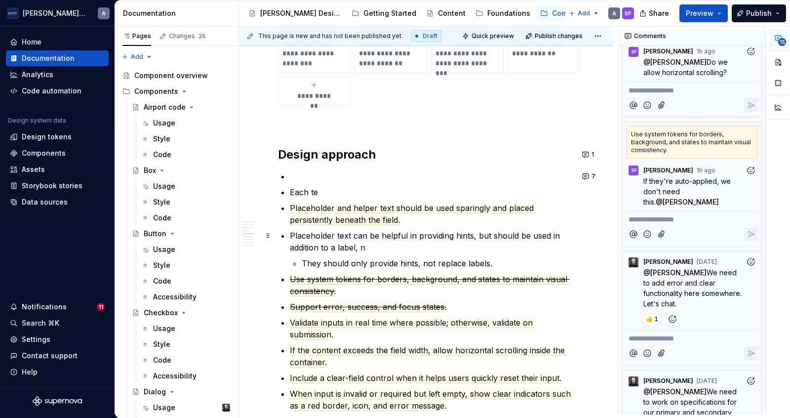
click at [525, 255] on li "Placeholder text can be helpful in providing hints, but should be used in addit…" at bounding box center [431, 248] width 283 height 39
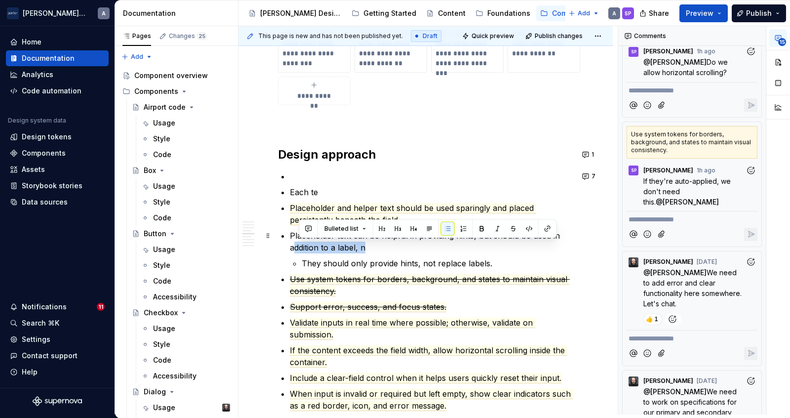
drag, startPoint x: 370, startPoint y: 245, endPoint x: 293, endPoint y: 243, distance: 77.0
click at [293, 243] on p "Placeholder text can be helpful in providing hints, but should be used in addit…" at bounding box center [431, 241] width 283 height 24
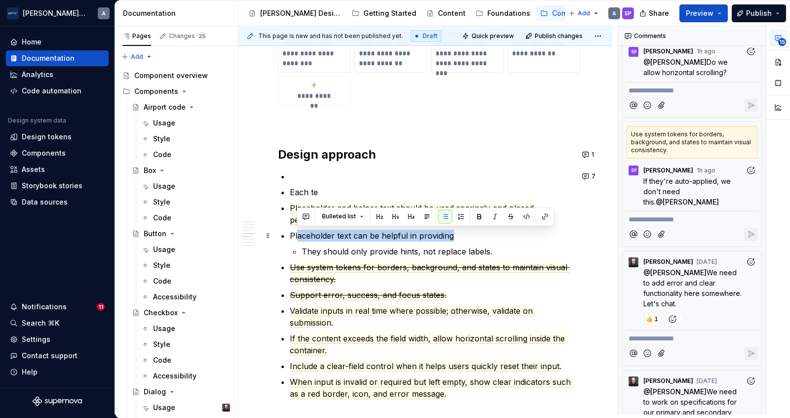
drag, startPoint x: 472, startPoint y: 230, endPoint x: 299, endPoint y: 238, distance: 172.9
click at [299, 238] on p "Placeholder text can be helpful in providing" at bounding box center [431, 235] width 283 height 12
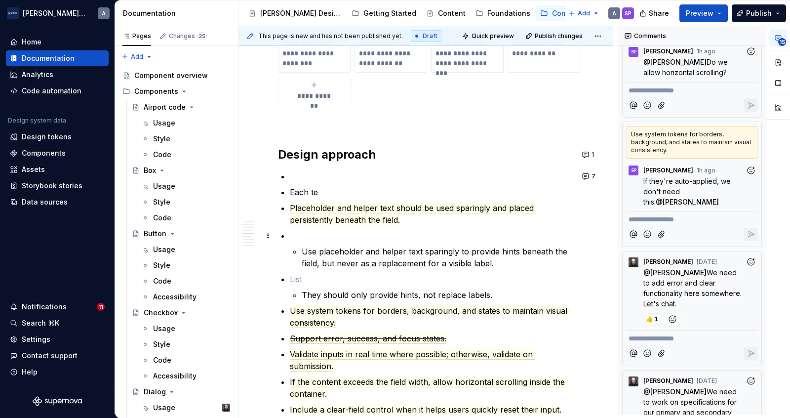
click at [297, 250] on li "Use placeholder and helper text sparingly to provide hints beneath the field, b…" at bounding box center [431, 248] width 283 height 39
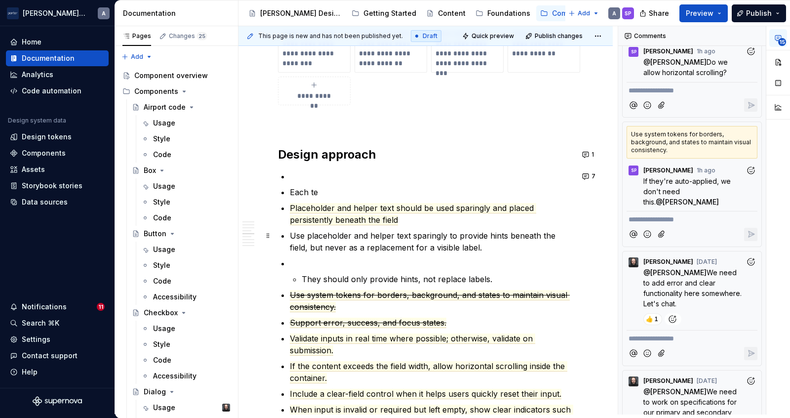
click at [446, 235] on p "Use placeholder and helper text sparingly to provide hints beneath the field, b…" at bounding box center [431, 241] width 283 height 24
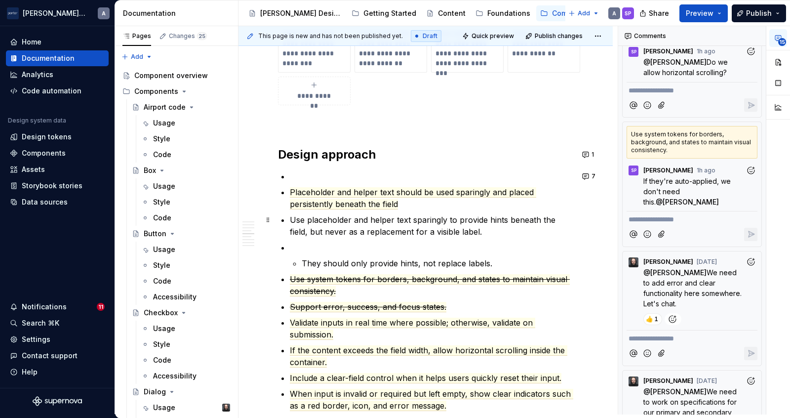
click at [449, 220] on p "Use placeholder and helper text sparingly to provide hints beneath the field, b…" at bounding box center [431, 226] width 283 height 24
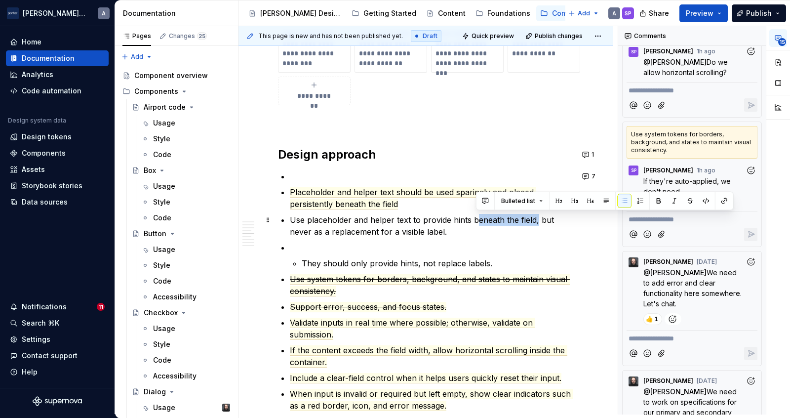
drag, startPoint x: 534, startPoint y: 219, endPoint x: 474, endPoint y: 221, distance: 60.7
click at [474, 221] on p "Use placeholder and helper text to provide hints beneath the field, but never a…" at bounding box center [431, 226] width 283 height 24
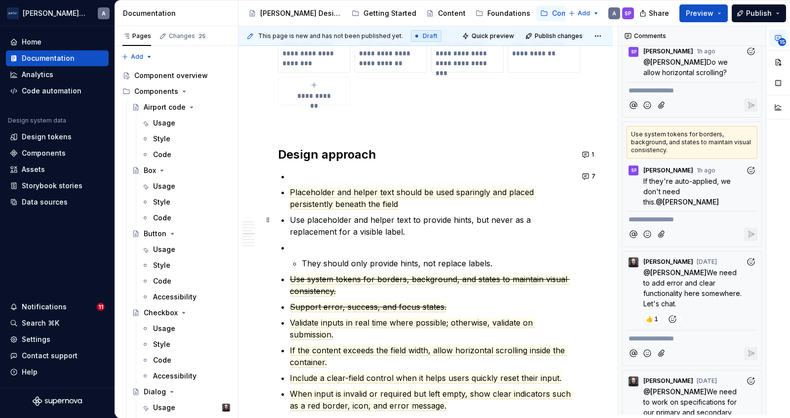
click at [311, 219] on p "Use placeholder and helper text to provide hints, but never as a replacement fo…" at bounding box center [431, 226] width 283 height 24
click at [394, 221] on p "Placeholder and helper text to provide hints, but never as a replacement for a …" at bounding box center [431, 226] width 283 height 24
click at [380, 234] on p "Placeholder and helper text can be used to provide hints, but never as a replac…" at bounding box center [431, 226] width 283 height 24
click at [343, 248] on p at bounding box center [431, 247] width 283 height 12
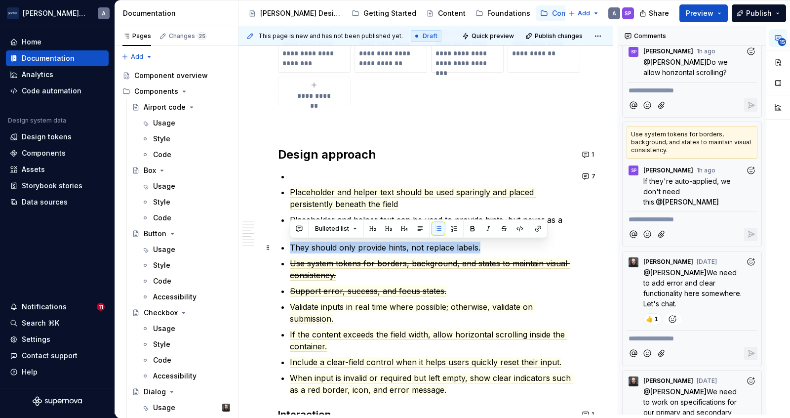
drag, startPoint x: 291, startPoint y: 243, endPoint x: 478, endPoint y: 244, distance: 186.6
click at [478, 244] on p "They should only provide hints, not replace labels." at bounding box center [431, 247] width 283 height 12
click at [499, 231] on button "button" at bounding box center [504, 229] width 14 height 14
click at [508, 204] on p "Placeholder and helper text should be used sparingly and placed persistently be…" at bounding box center [431, 198] width 283 height 24
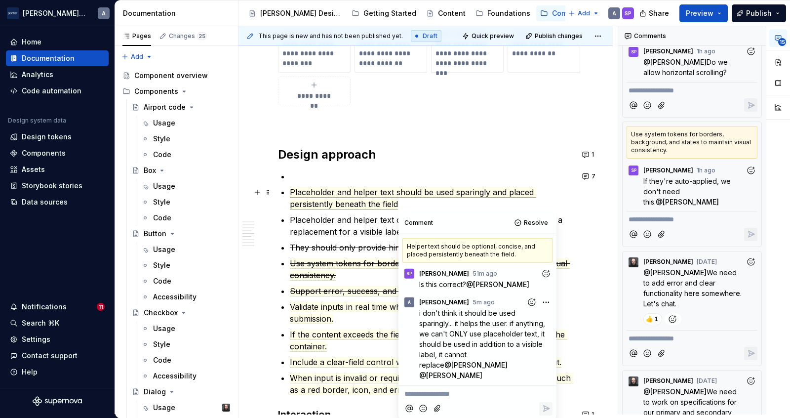
click at [382, 198] on span "Placeholder and helper text should be used sparingly and placed persistently be…" at bounding box center [413, 198] width 246 height 22
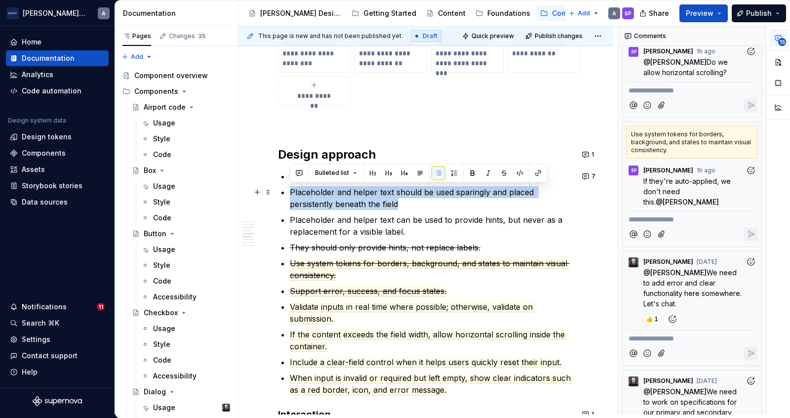
drag, startPoint x: 416, startPoint y: 203, endPoint x: 282, endPoint y: 196, distance: 133.9
click at [290, 196] on li "Placeholder and helper text should be used sparingly and placed persistently be…" at bounding box center [431, 198] width 283 height 24
click at [505, 173] on button "button" at bounding box center [504, 173] width 14 height 14
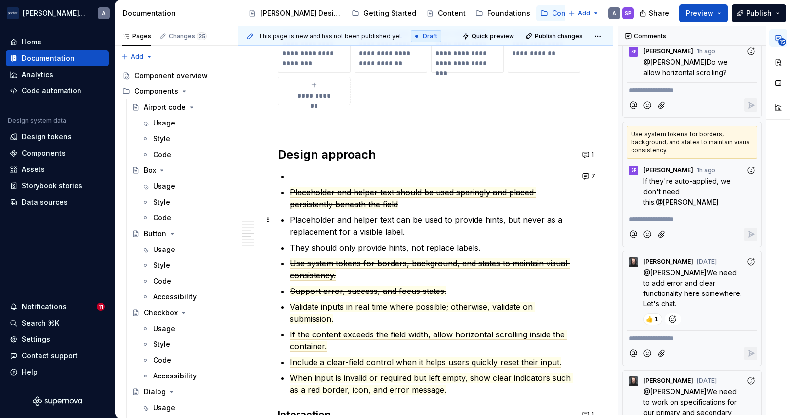
click at [410, 215] on p "Placeholder and helper text can be used to provide hints, but never as a replac…" at bounding box center [431, 226] width 283 height 24
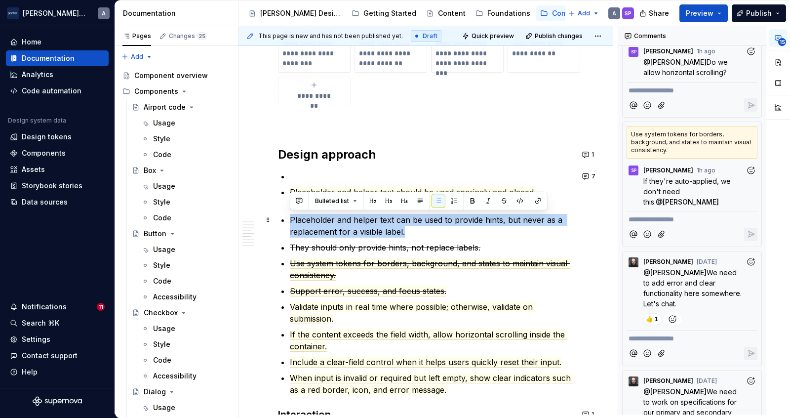
drag, startPoint x: 406, startPoint y: 230, endPoint x: 288, endPoint y: 213, distance: 119.7
click at [288, 213] on div "**********" at bounding box center [425, 259] width 295 height 1838
click at [301, 205] on button "button" at bounding box center [299, 201] width 14 height 14
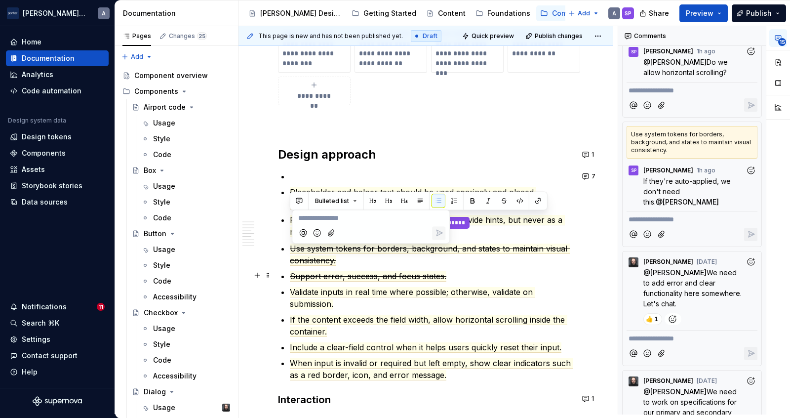
click at [519, 278] on p "Support error, success, and focus states." at bounding box center [431, 276] width 283 height 12
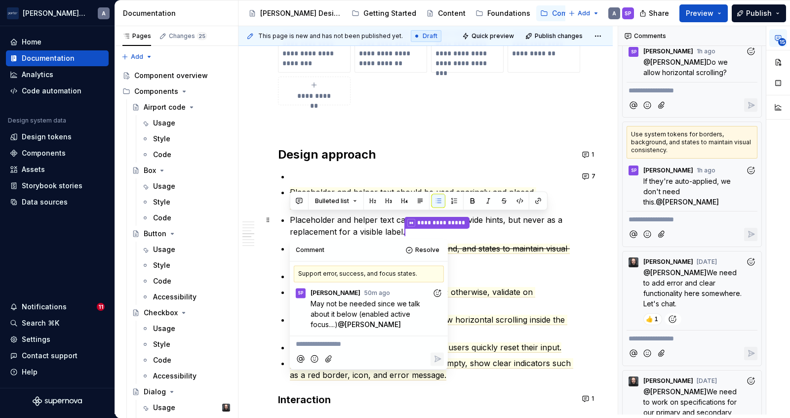
click at [493, 216] on p "**********" at bounding box center [431, 226] width 283 height 25
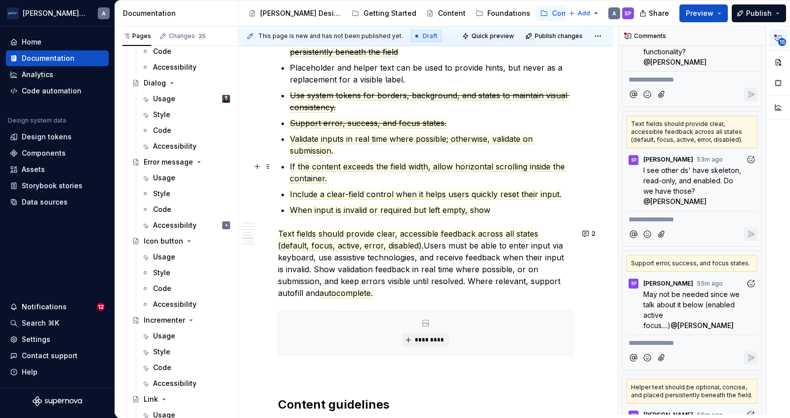
scroll to position [1084, 0]
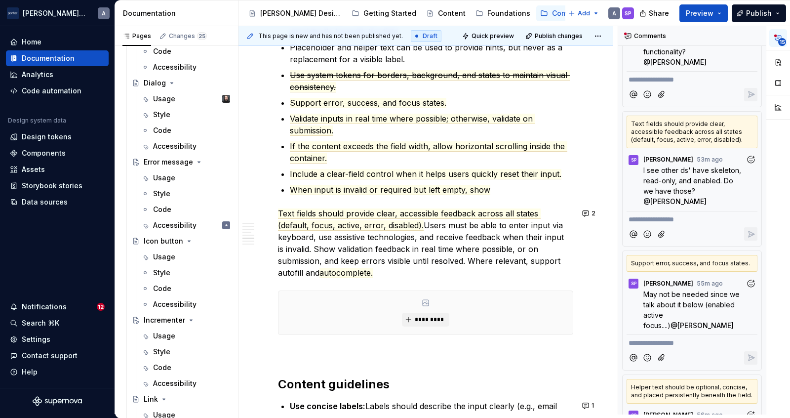
type textarea "*"
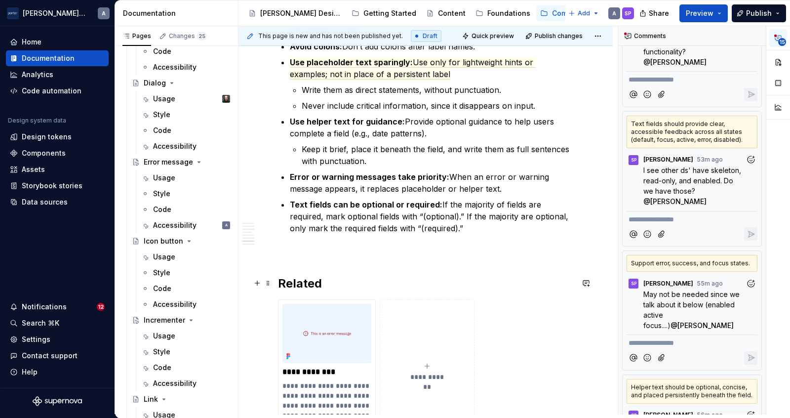
scroll to position [1499, 0]
click at [328, 209] on p "Text fields can be optional or required: If the majority of fields are required…" at bounding box center [431, 216] width 283 height 36
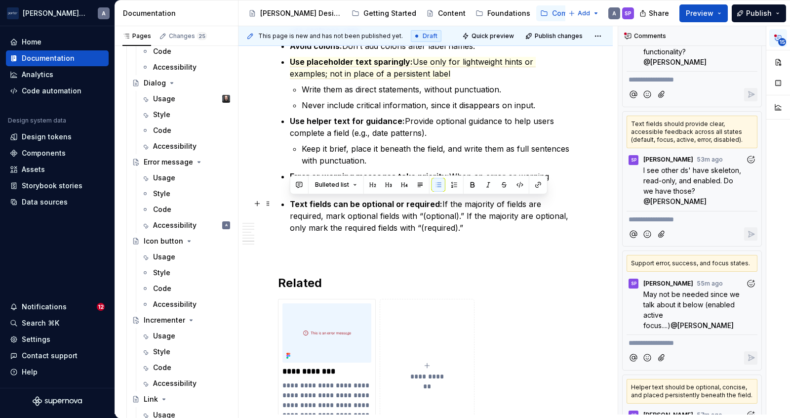
drag, startPoint x: 291, startPoint y: 200, endPoint x: 433, endPoint y: 230, distance: 144.8
click at [433, 230] on p "Text fields can be optional or required: If the majority of fields are required…" at bounding box center [431, 216] width 283 height 36
click at [293, 185] on button "button" at bounding box center [299, 185] width 14 height 14
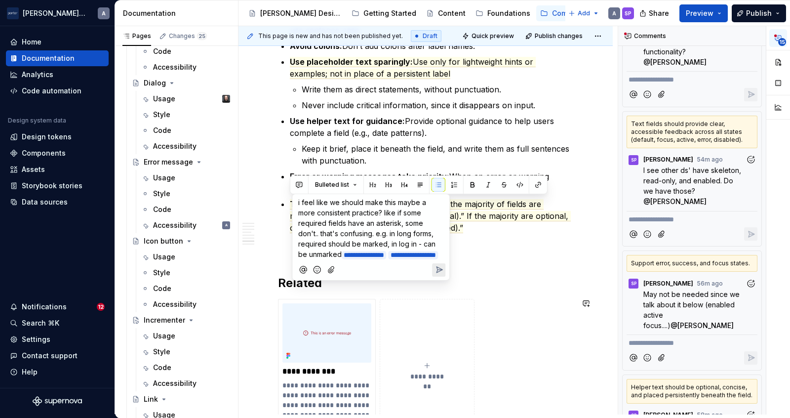
click at [440, 274] on icon "Send" at bounding box center [439, 270] width 10 height 10
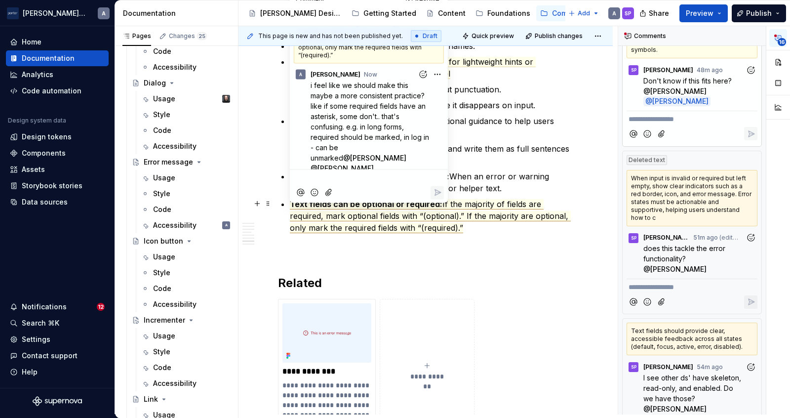
scroll to position [1247, 0]
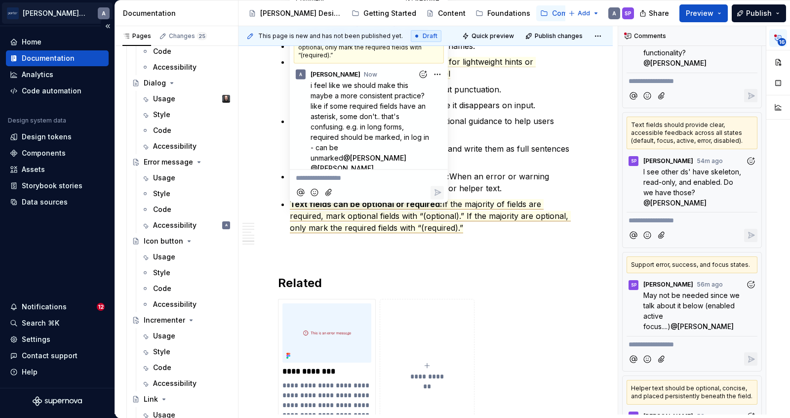
type textarea "*"
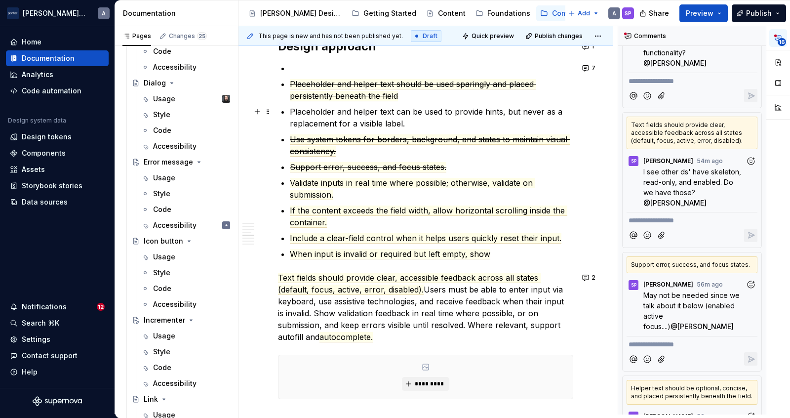
scroll to position [923, 0]
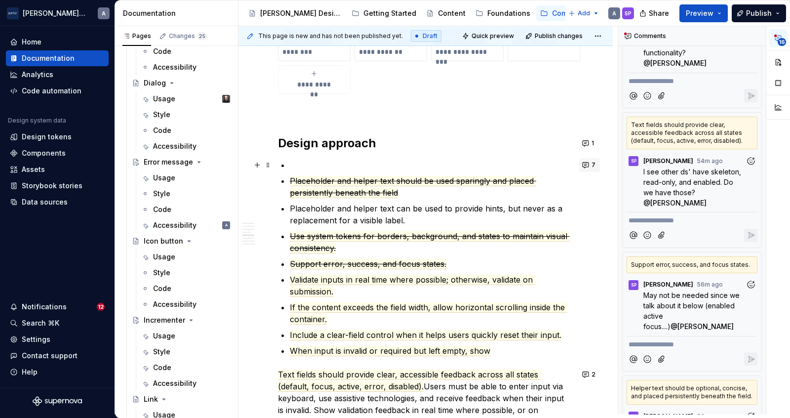
click at [587, 167] on button "7" at bounding box center [589, 165] width 21 height 14
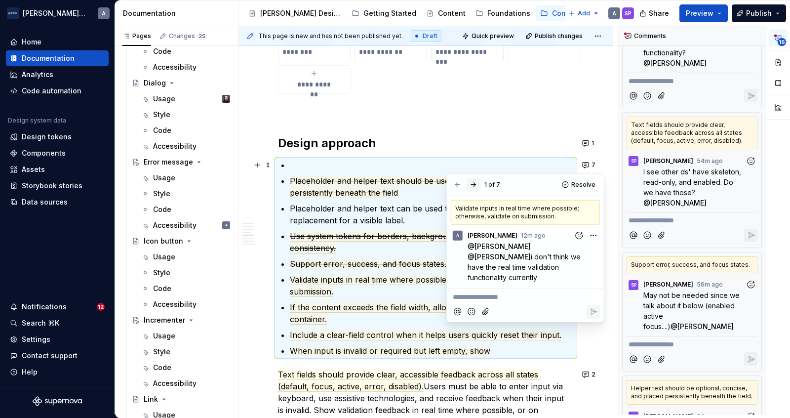
click at [472, 184] on button "button" at bounding box center [473, 185] width 14 height 14
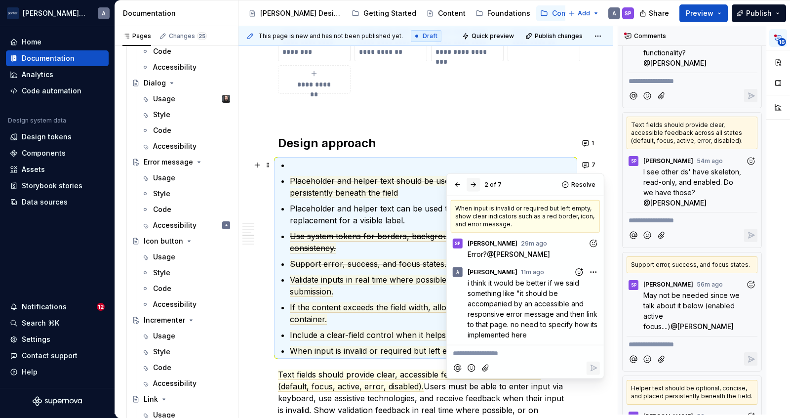
click at [472, 184] on button "button" at bounding box center [473, 185] width 14 height 14
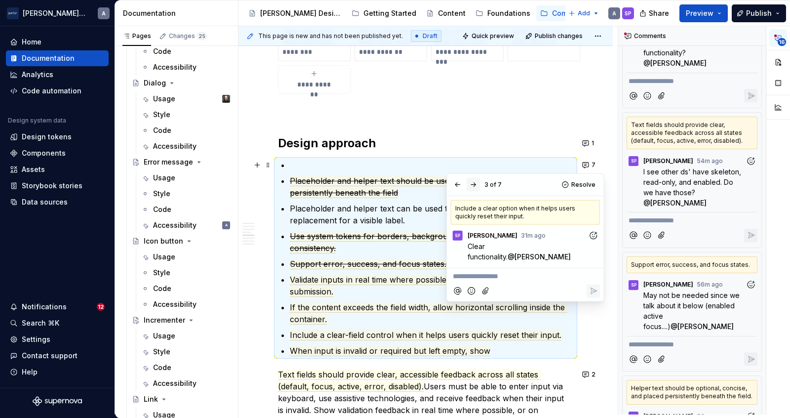
click at [472, 184] on button "button" at bounding box center [473, 185] width 14 height 14
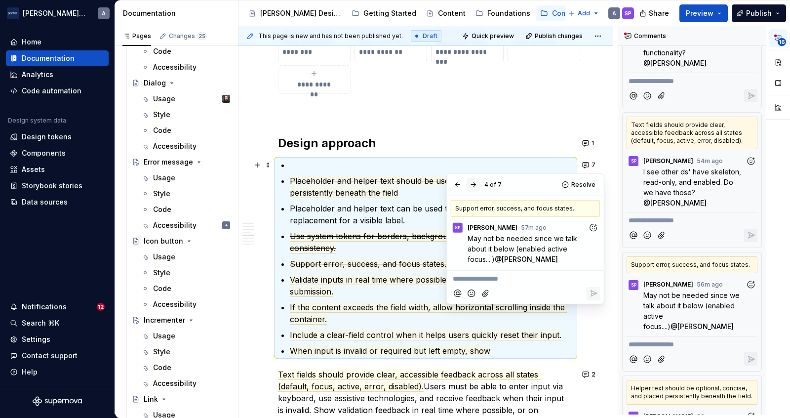
click at [472, 184] on button "button" at bounding box center [473, 185] width 14 height 14
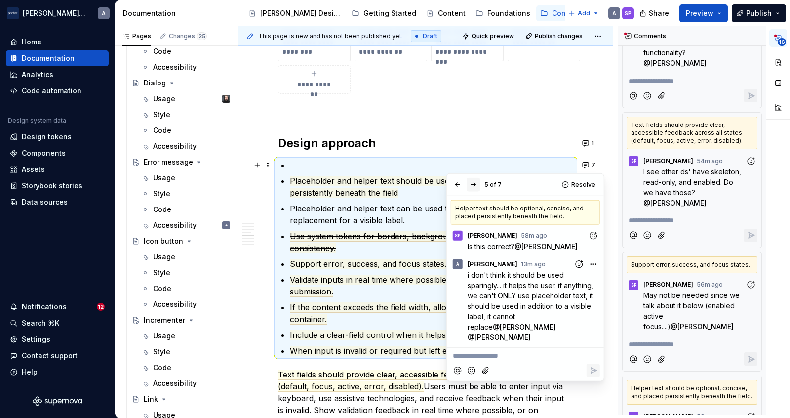
click at [472, 184] on button "button" at bounding box center [473, 185] width 14 height 14
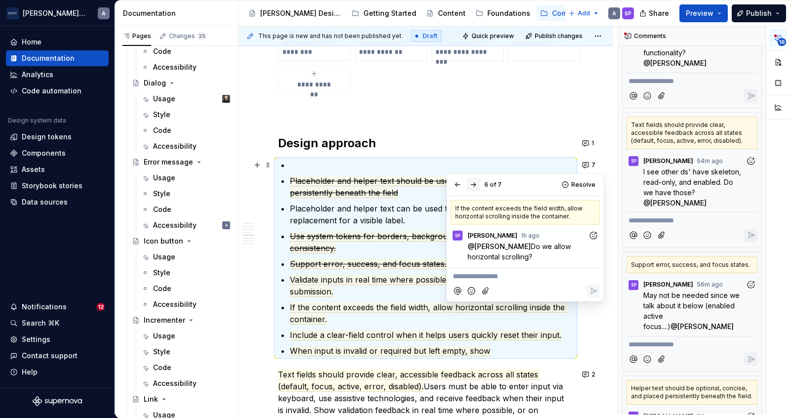
click at [472, 184] on button "button" at bounding box center [473, 185] width 14 height 14
click at [344, 144] on h2 "Design approach" at bounding box center [425, 143] width 295 height 16
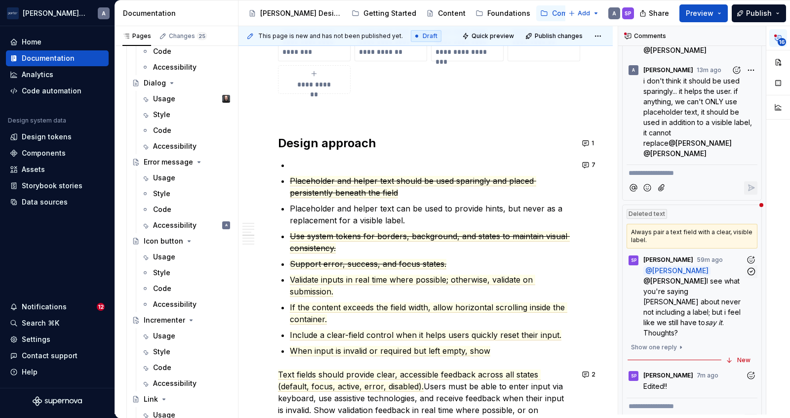
scroll to position [1655, 0]
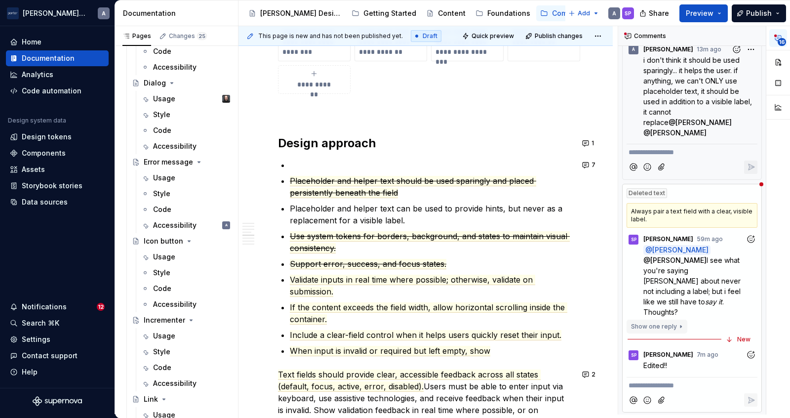
click at [678, 319] on button "Show one reply" at bounding box center [656, 326] width 61 height 14
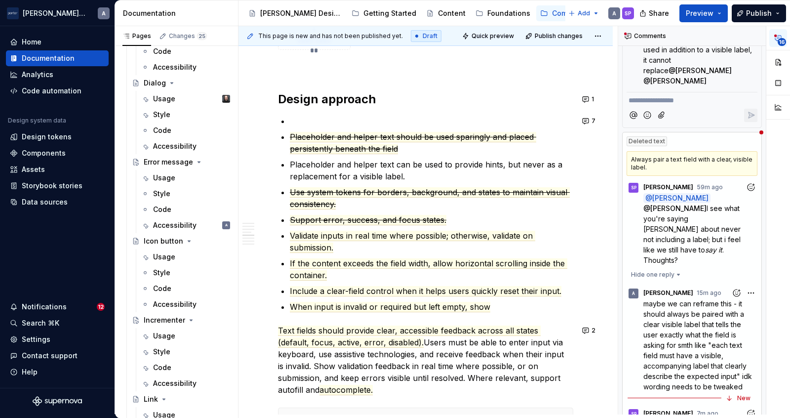
scroll to position [1703, 0]
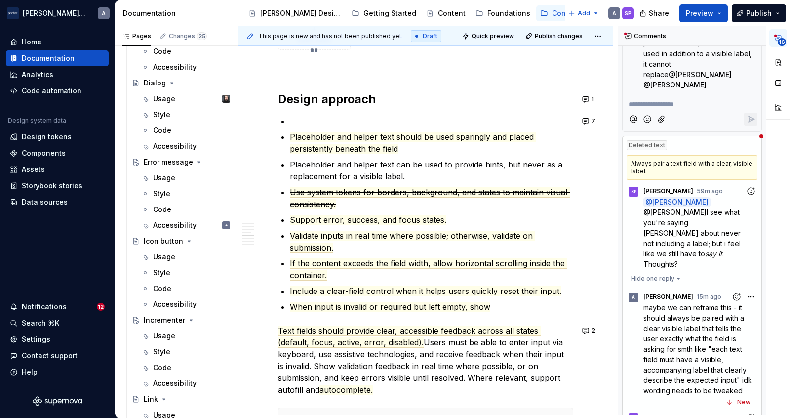
click at [479, 253] on ul "Placeholder and helper text should be used sparingly and placed persistently be…" at bounding box center [431, 213] width 283 height 197
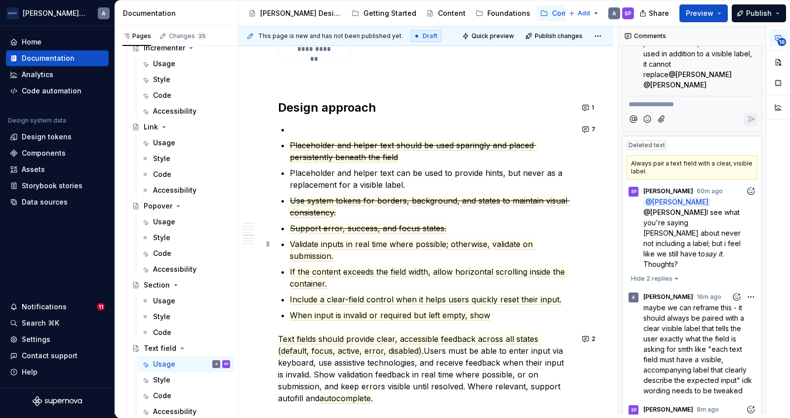
scroll to position [961, 0]
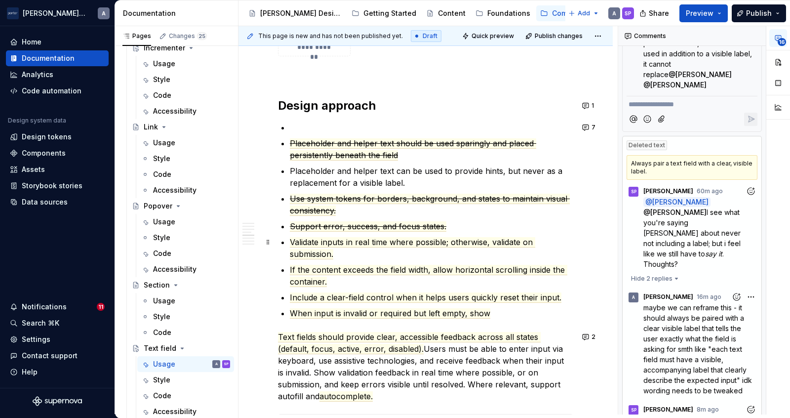
click at [350, 247] on p "Validate inputs in real time where possible; otherwise, validate on submission." at bounding box center [431, 248] width 283 height 24
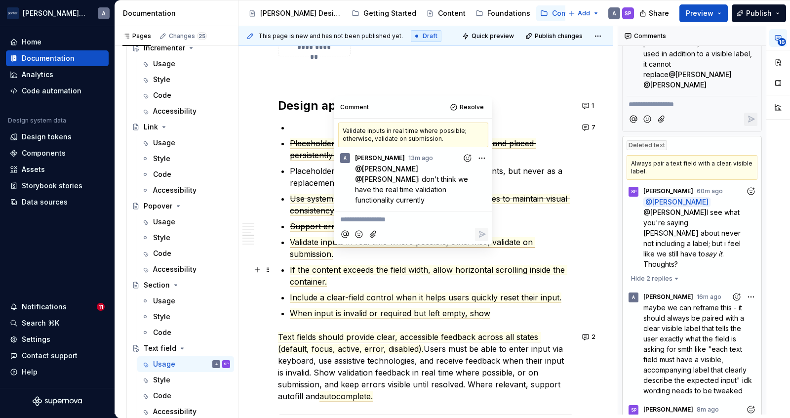
click at [325, 270] on span "If the content exceeds the field width, allow horizontal scrolling inside the c…" at bounding box center [428, 276] width 277 height 22
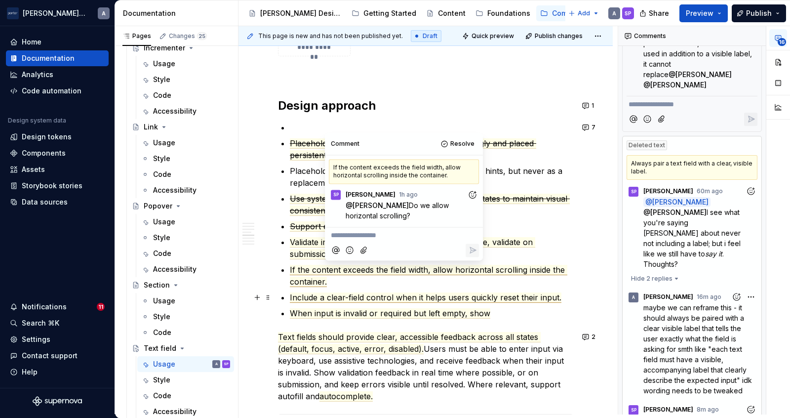
click at [358, 297] on span "Include a clear-field control when it helps users quickly reset their input." at bounding box center [425, 297] width 271 height 10
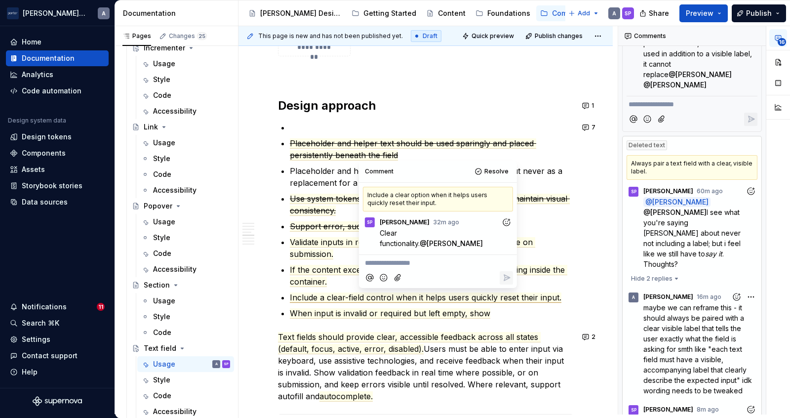
click at [375, 320] on div "**********" at bounding box center [425, 185] width 295 height 1789
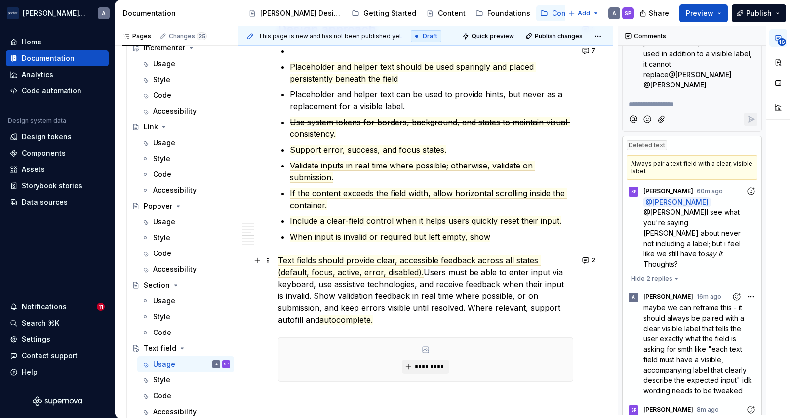
scroll to position [1048, 0]
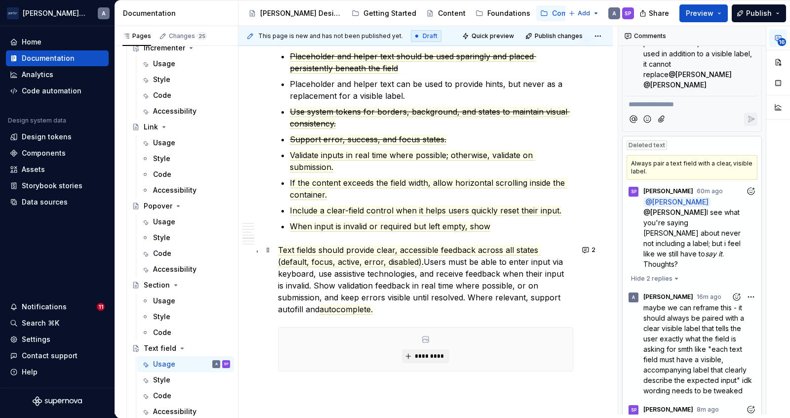
click at [381, 282] on p "Text fields should provide clear, accessible feedback across all states (defaul…" at bounding box center [425, 279] width 295 height 71
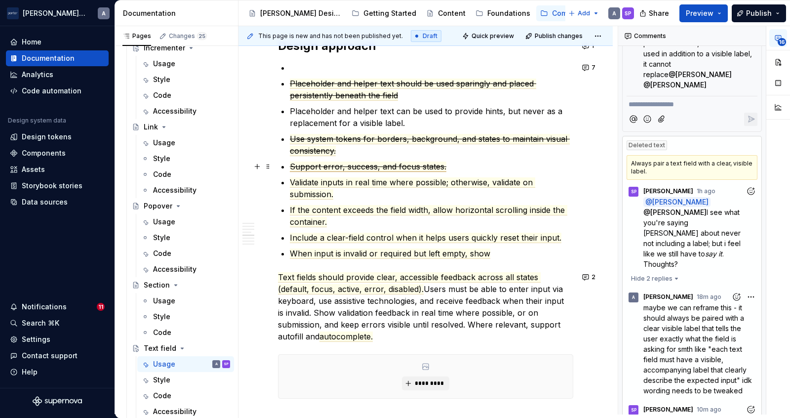
scroll to position [1020, 0]
click at [342, 240] on span "Include a clear-field control when it helps users quickly reset their input." at bounding box center [425, 238] width 271 height 10
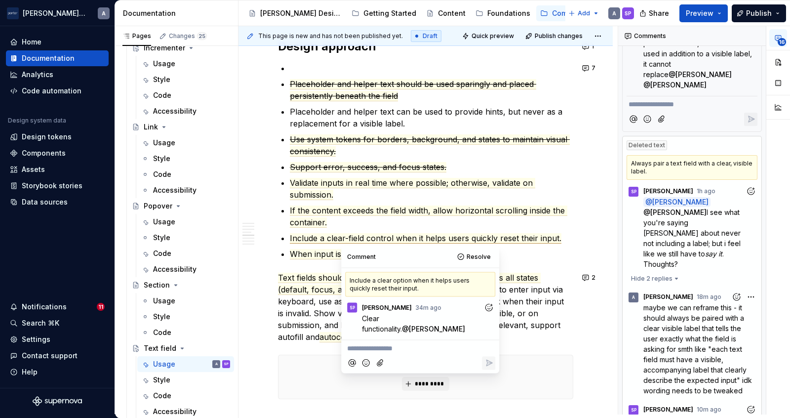
click at [540, 262] on div "**********" at bounding box center [425, 126] width 295 height 1789
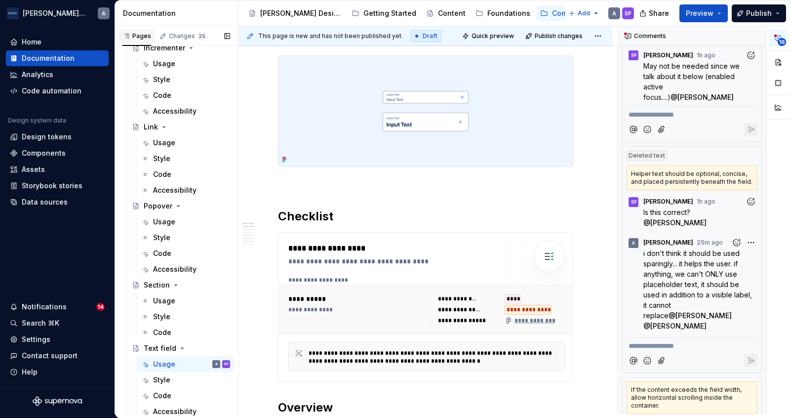
scroll to position [1971, 0]
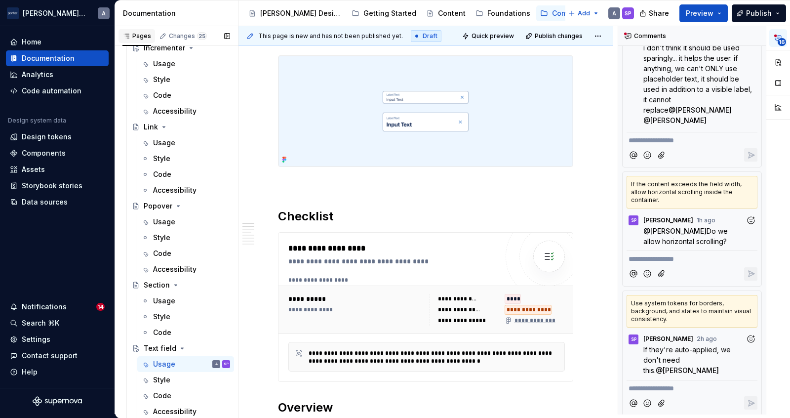
type textarea "*"
